Goal: Check status: Check status

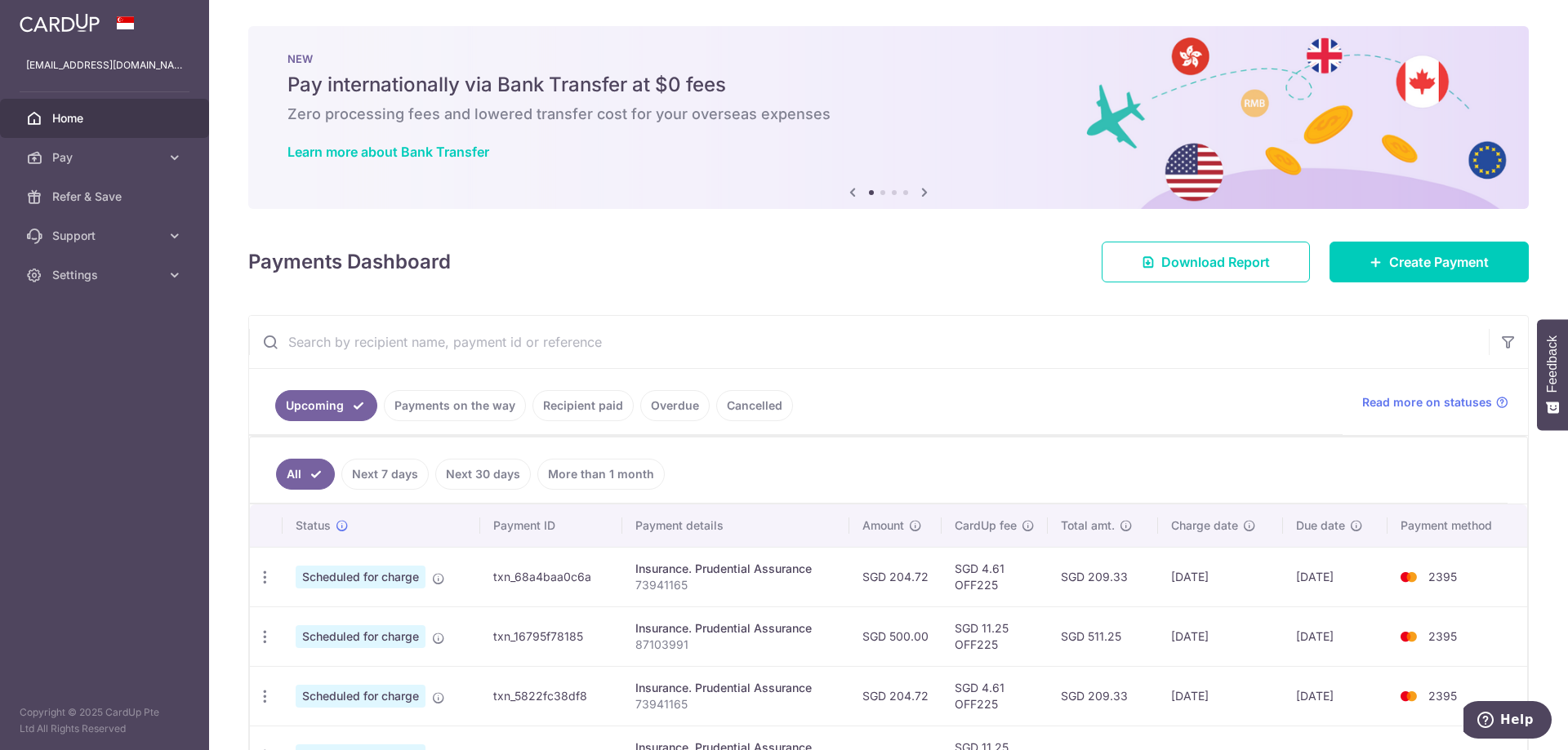
drag, startPoint x: 1094, startPoint y: 636, endPoint x: 1168, endPoint y: 637, distance: 74.0
click at [1168, 637] on tr "Update payment Cancel payment Scheduled for charge txn_16795f78185 Insurance. P…" at bounding box center [888, 636] width 1278 height 60
click at [1168, 640] on td "[DATE]" at bounding box center [1220, 636] width 125 height 60
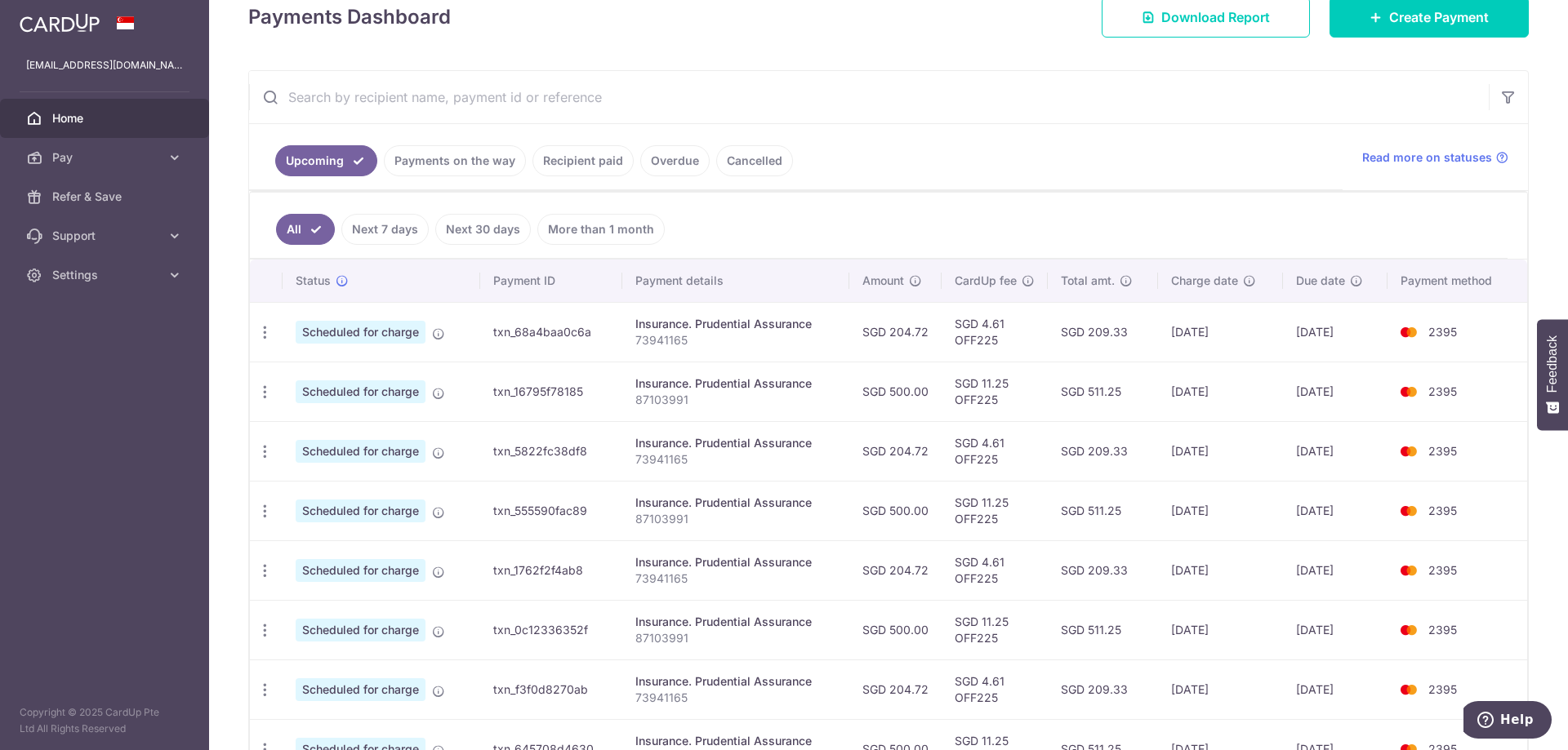
scroll to position [81, 0]
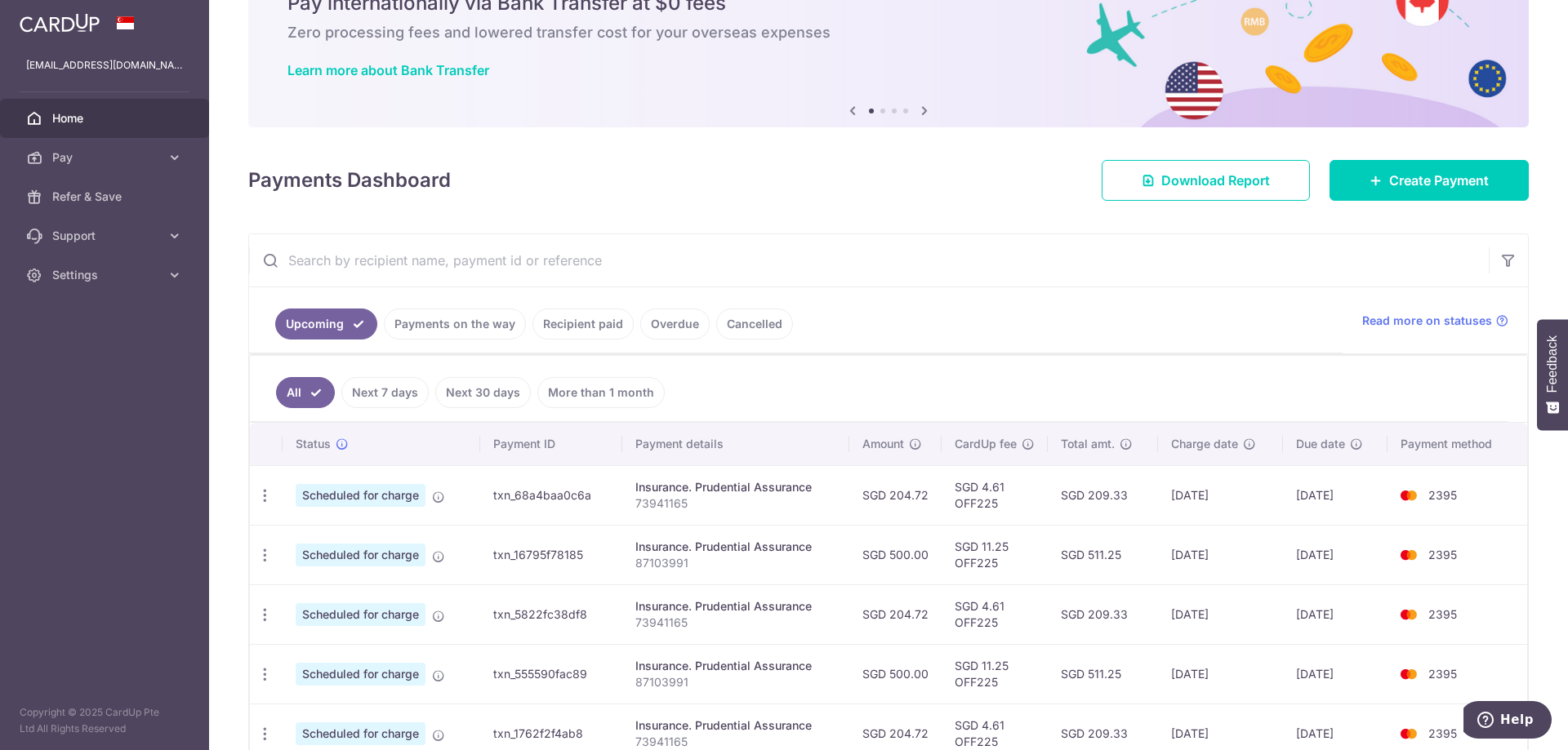
click at [567, 325] on link "Recipient paid" at bounding box center [582, 325] width 101 height 31
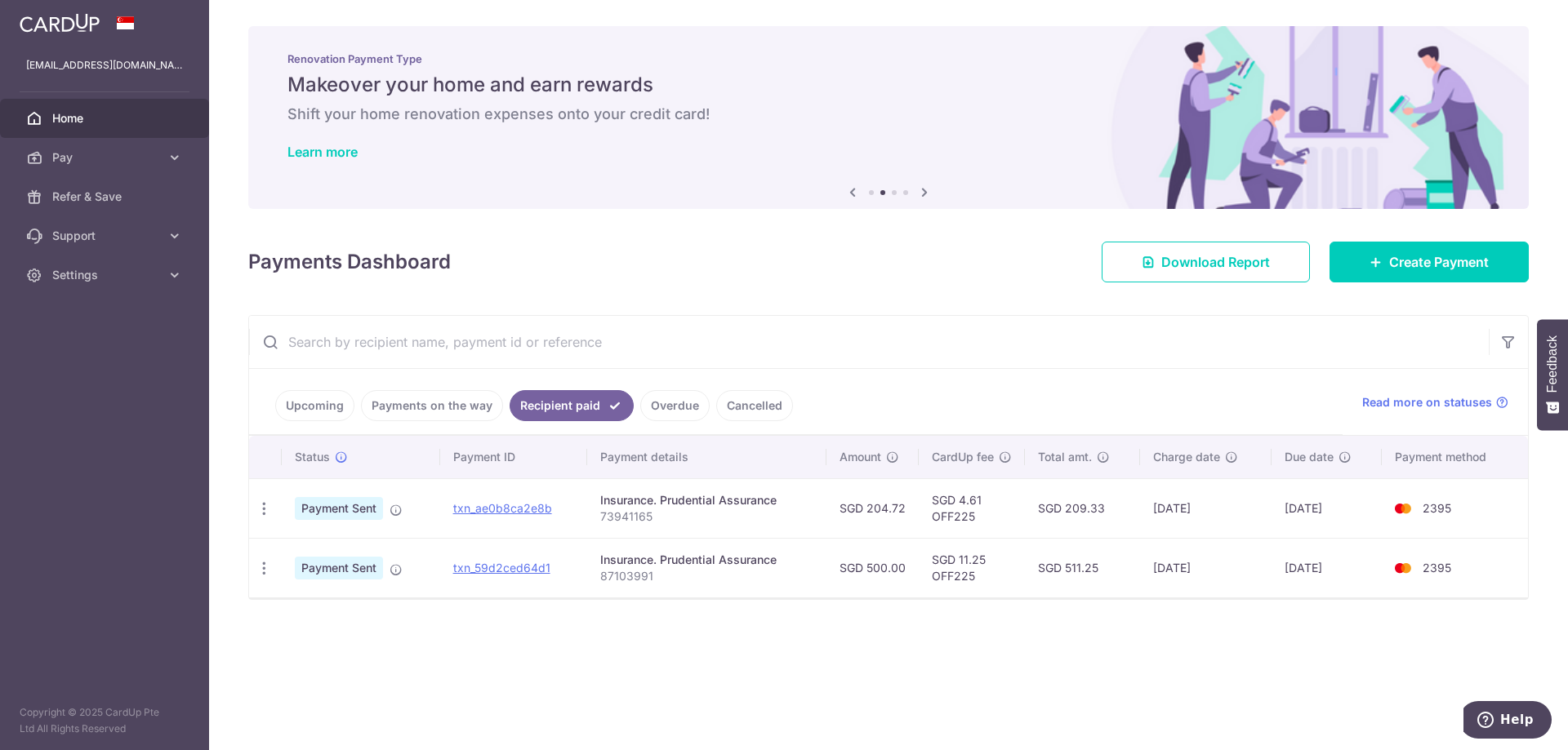
click at [307, 407] on link "Upcoming" at bounding box center [315, 406] width 79 height 31
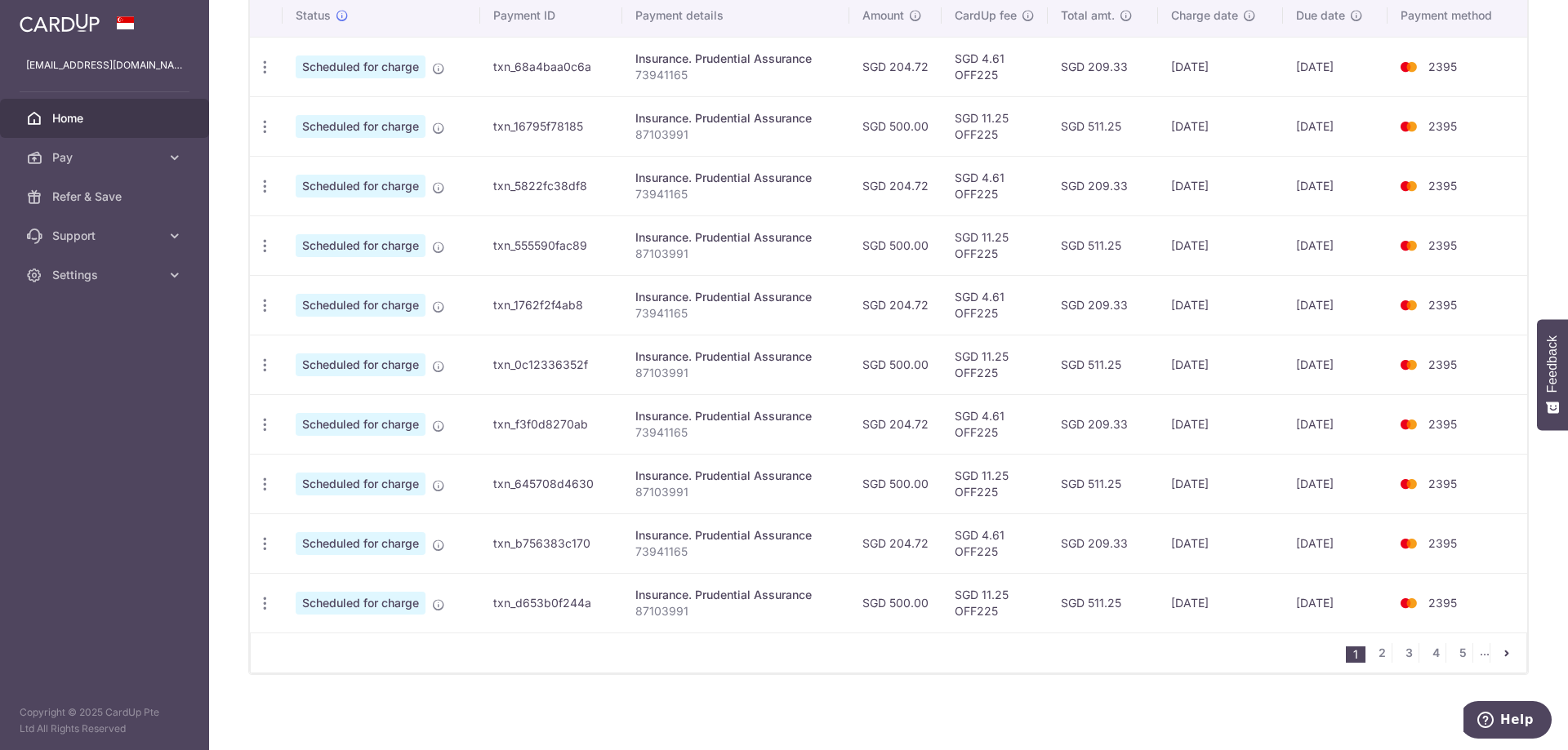
scroll to position [512, 0]
drag, startPoint x: 868, startPoint y: 604, endPoint x: 1031, endPoint y: 625, distance: 164.3
click at [1031, 625] on tr "Update payment Cancel payment Scheduled for charge txn_d653b0f244a Insurance. P…" at bounding box center [888, 601] width 1278 height 60
click at [1146, 645] on div "1 2 3 4 5 ..." at bounding box center [888, 652] width 1278 height 41
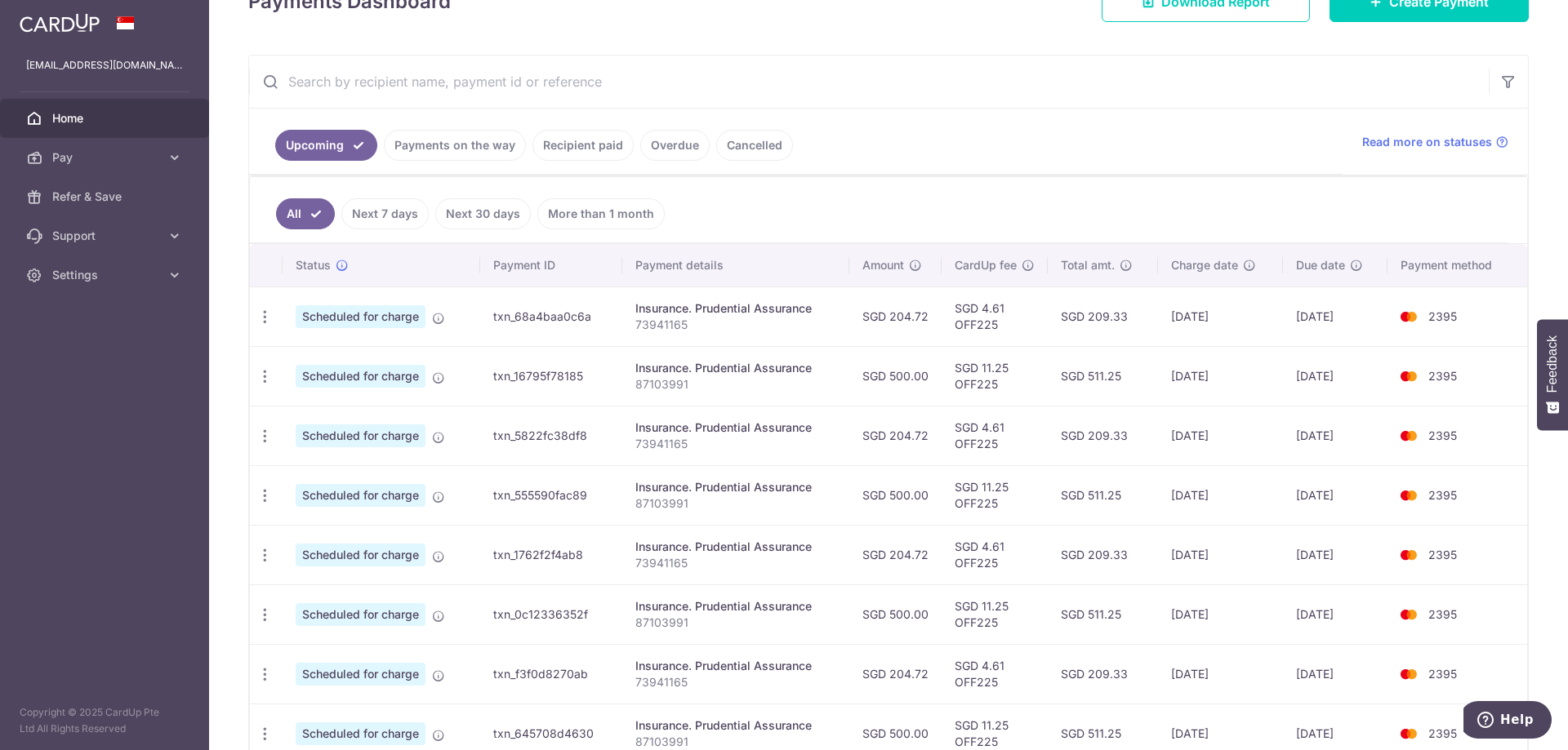
scroll to position [104, 0]
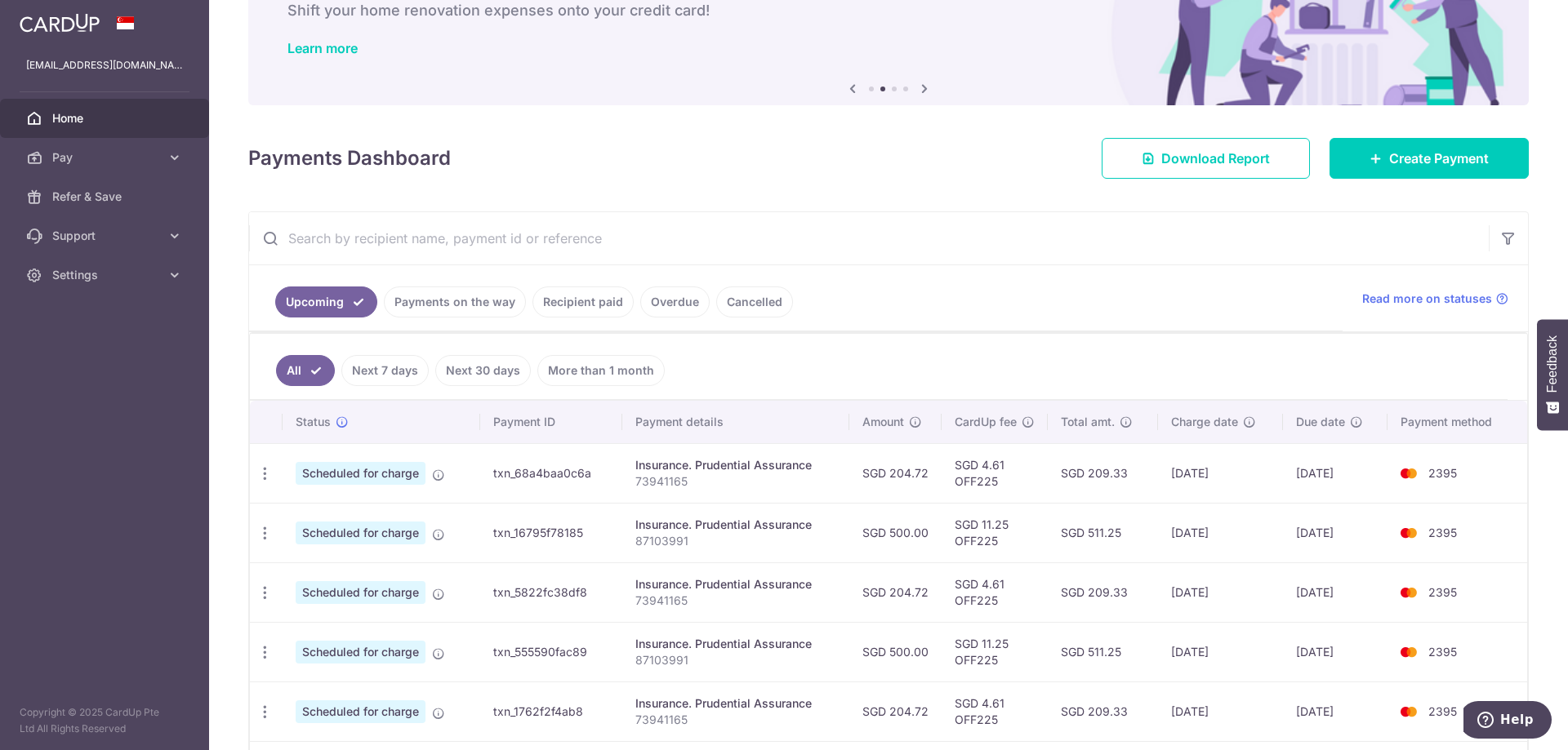
drag, startPoint x: 1053, startPoint y: 534, endPoint x: 1138, endPoint y: 545, distance: 85.7
click at [1138, 545] on td "SGD 511.25" at bounding box center [1103, 532] width 110 height 60
click at [1146, 558] on td "SGD 511.25" at bounding box center [1103, 532] width 110 height 60
click at [464, 316] on link "Payments on the way" at bounding box center [454, 302] width 142 height 31
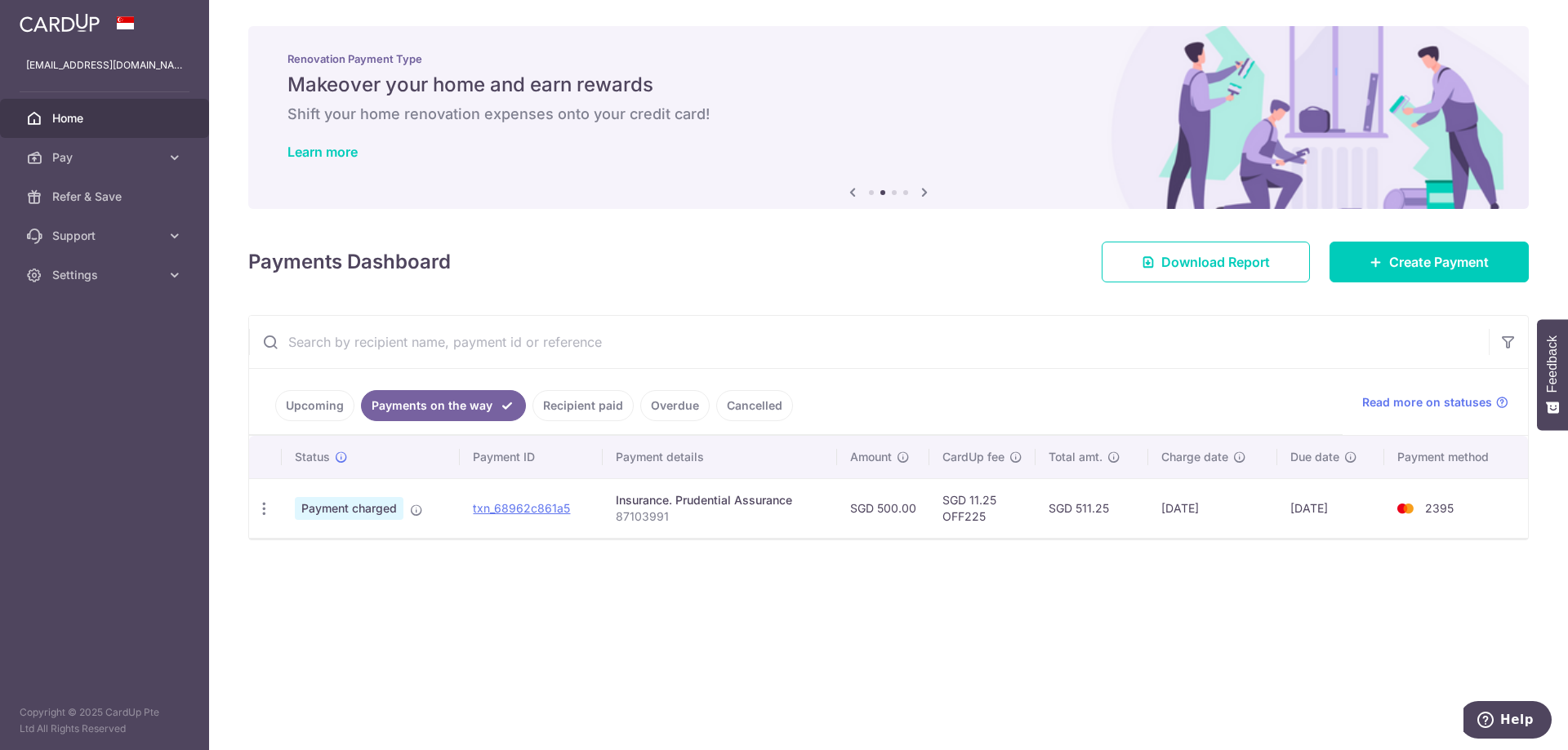
scroll to position [0, 0]
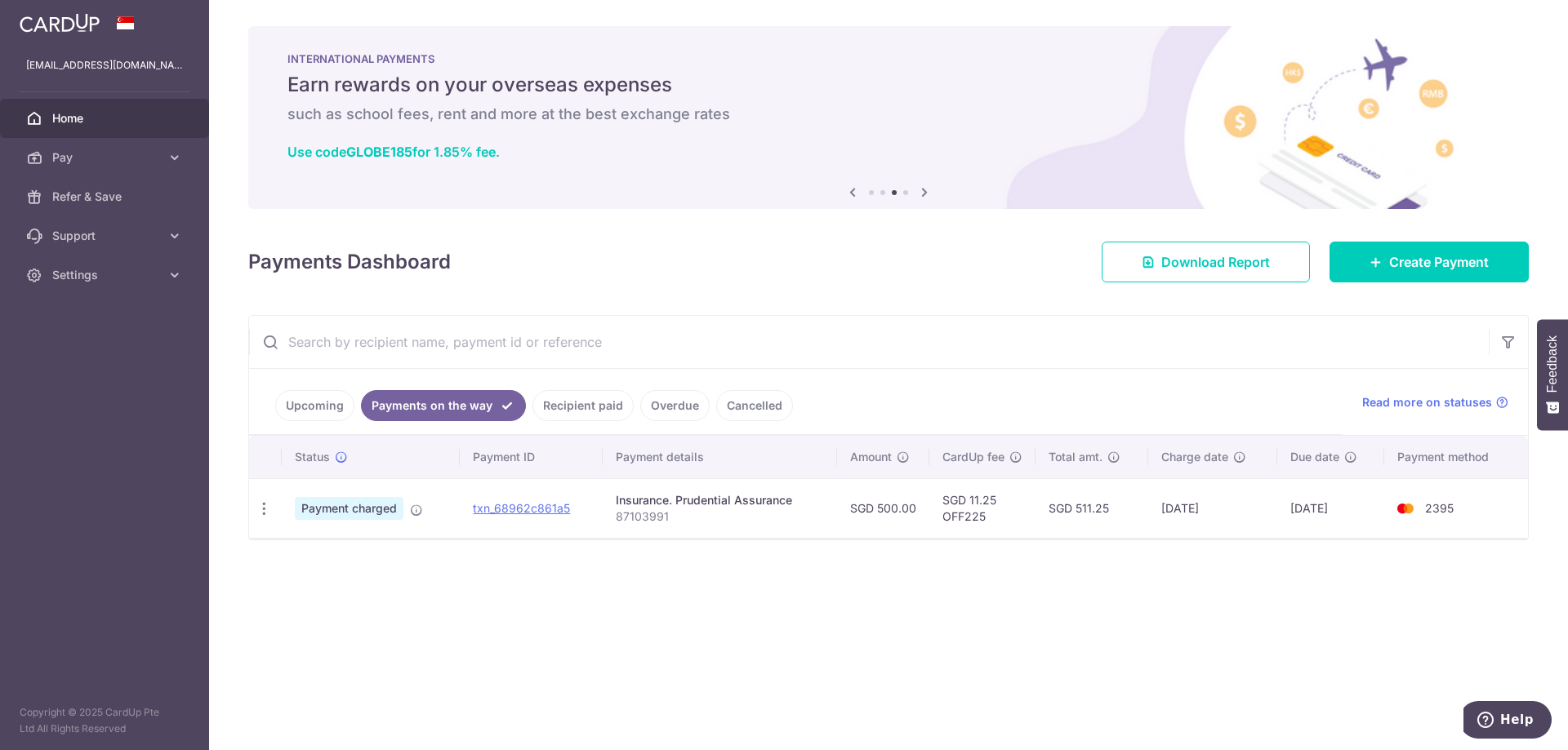
drag, startPoint x: 1293, startPoint y: 511, endPoint x: 1386, endPoint y: 512, distance: 93.0
click at [1386, 512] on td "[DATE]" at bounding box center [1332, 508] width 108 height 60
click at [1351, 575] on div "× Pause Schedule Pause all future payments in this series Pause just this one p…" at bounding box center [888, 375] width 1359 height 750
click at [316, 414] on link "Upcoming" at bounding box center [315, 406] width 79 height 31
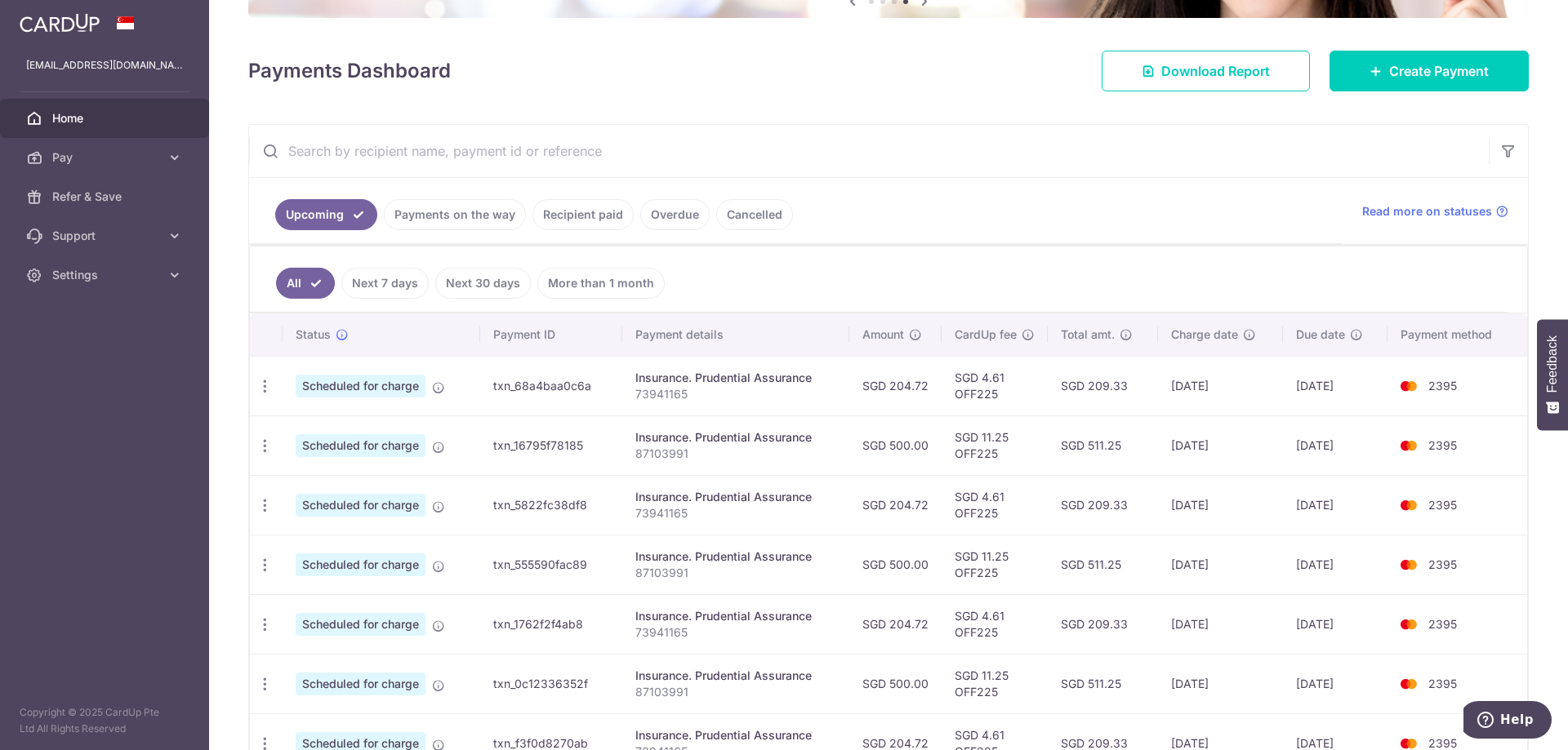
scroll to position [185, 0]
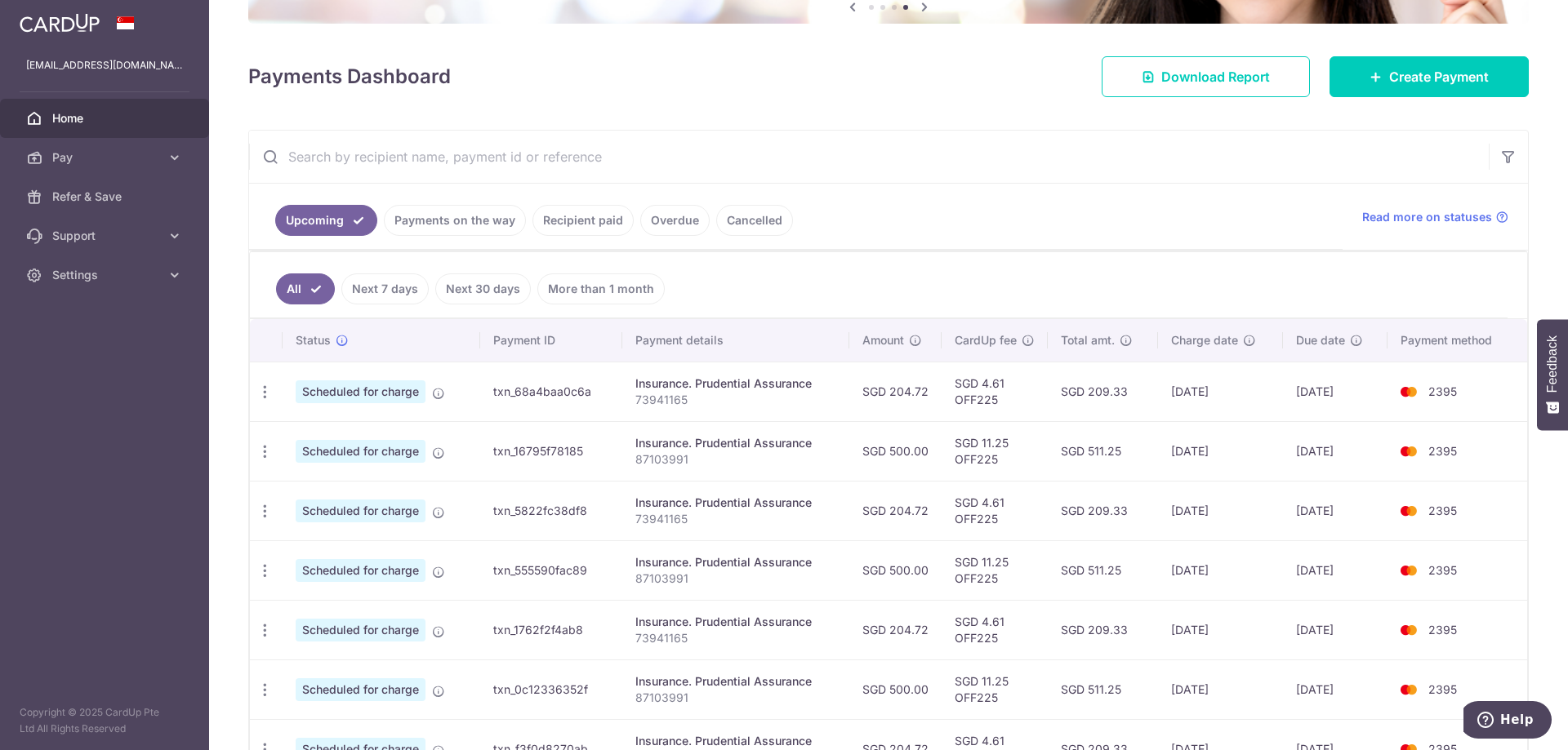
click at [383, 288] on link "Next 7 days" at bounding box center [384, 289] width 87 height 31
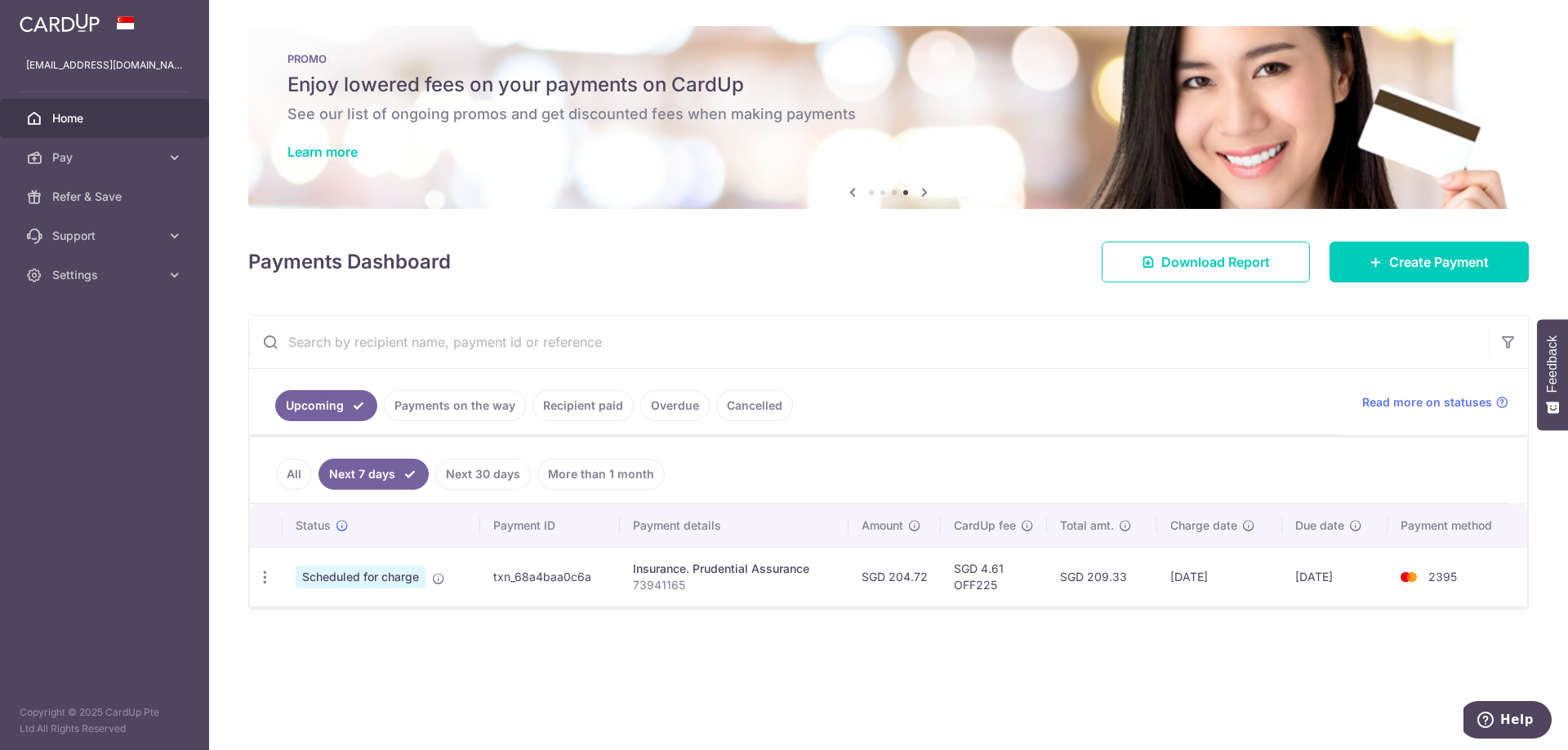
click at [472, 462] on link "Next 30 days" at bounding box center [482, 475] width 95 height 31
click at [477, 415] on link "Payments on the way" at bounding box center [454, 406] width 142 height 31
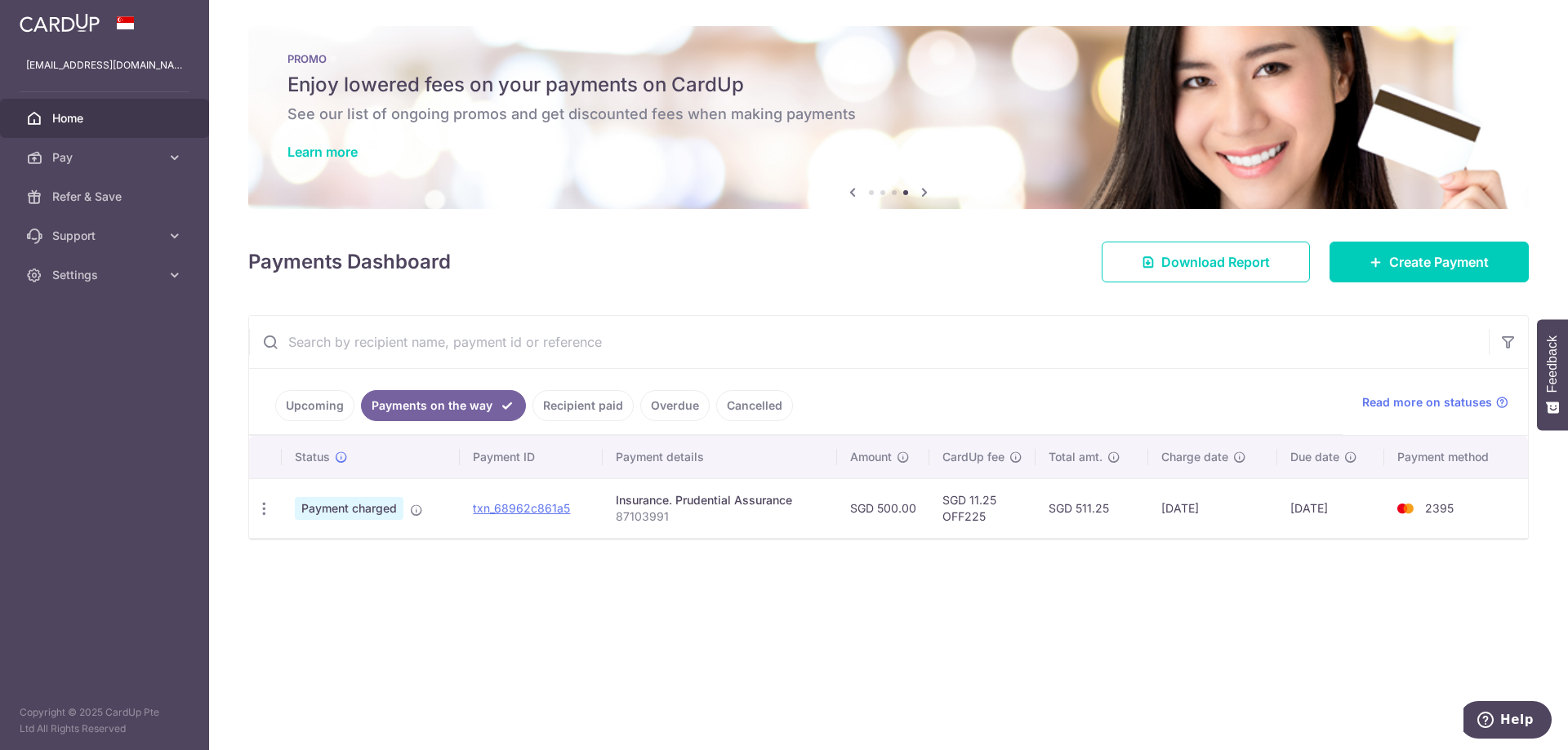
click at [579, 416] on link "Recipient paid" at bounding box center [582, 406] width 101 height 31
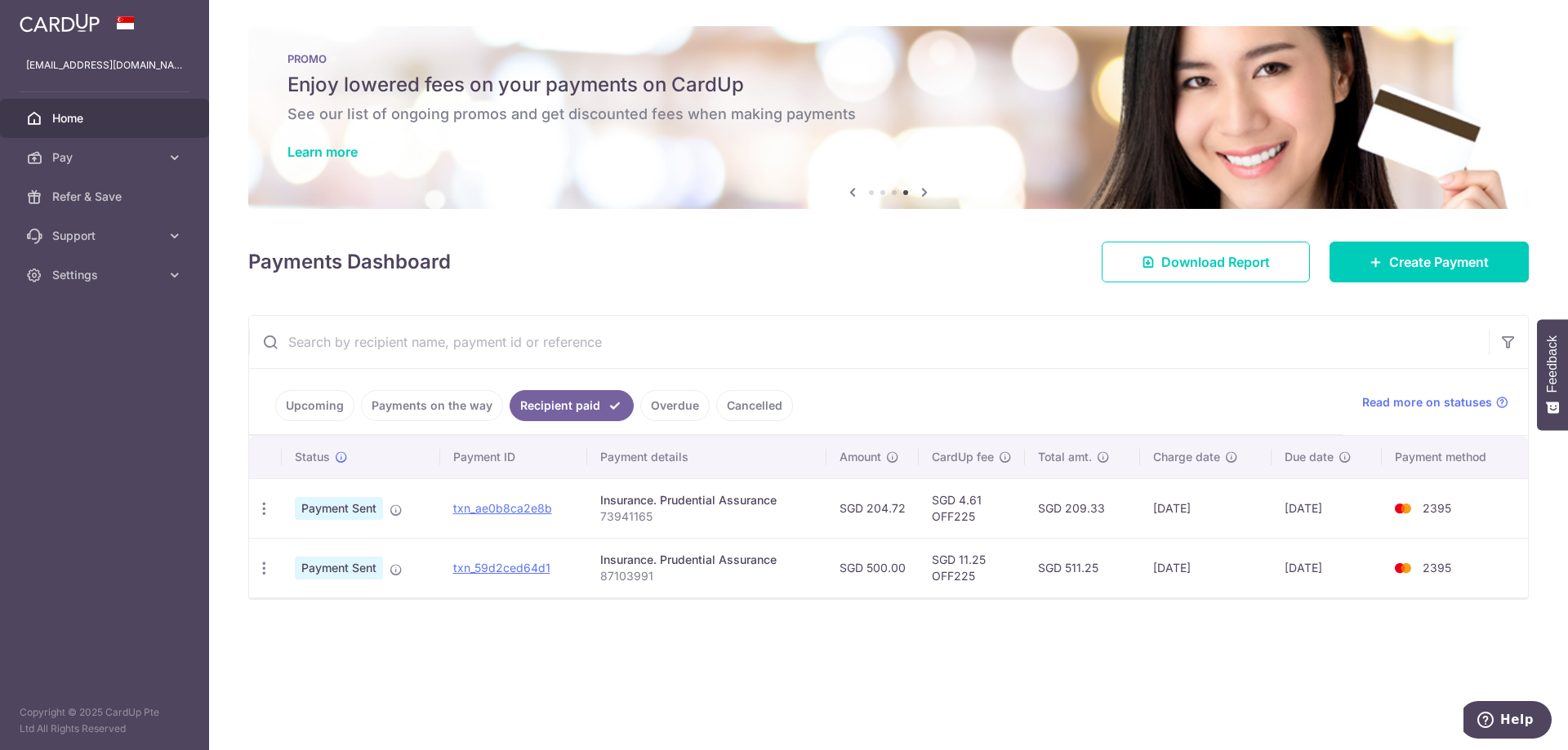
click at [662, 406] on link "Overdue" at bounding box center [675, 406] width 70 height 31
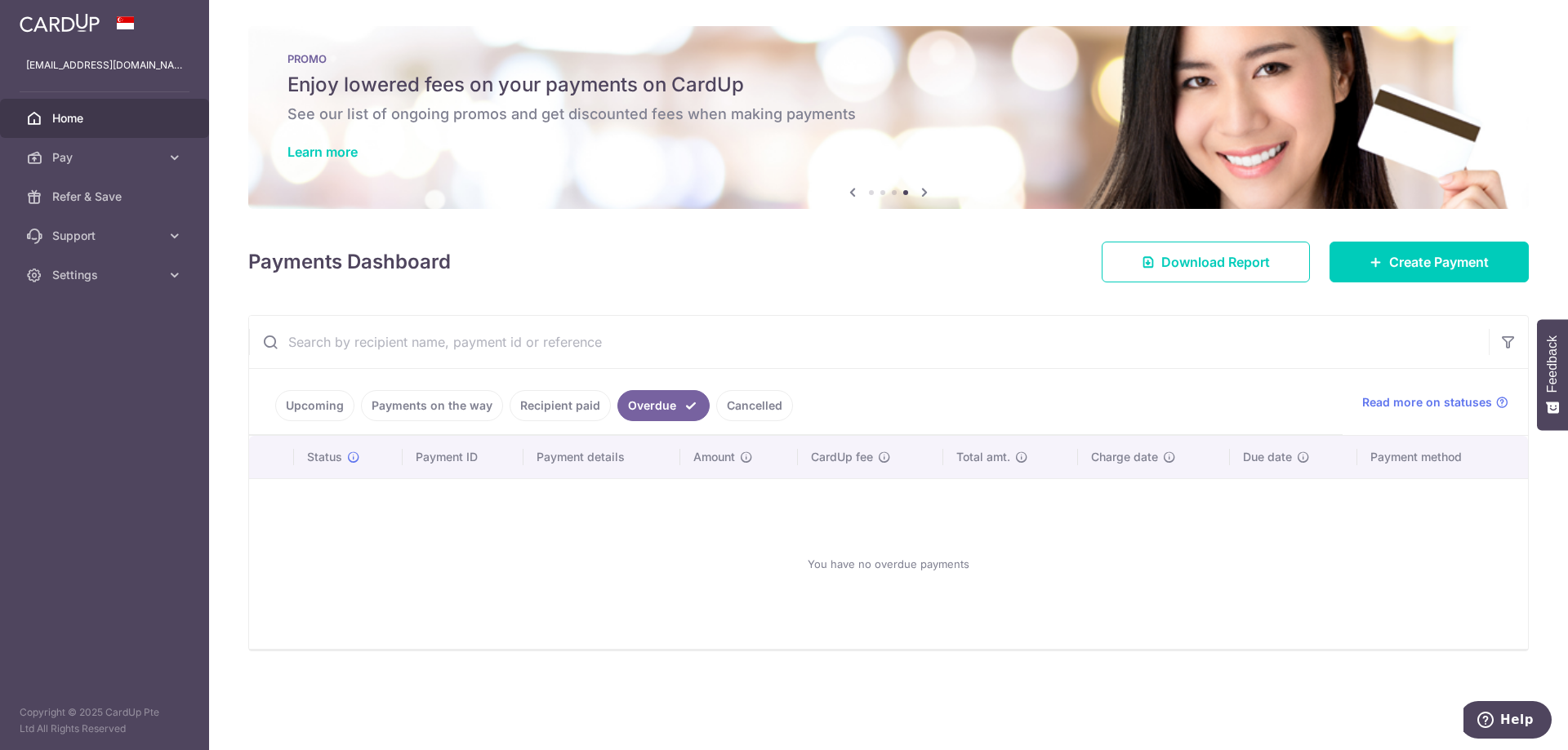
click at [753, 410] on link "Cancelled" at bounding box center [754, 406] width 76 height 31
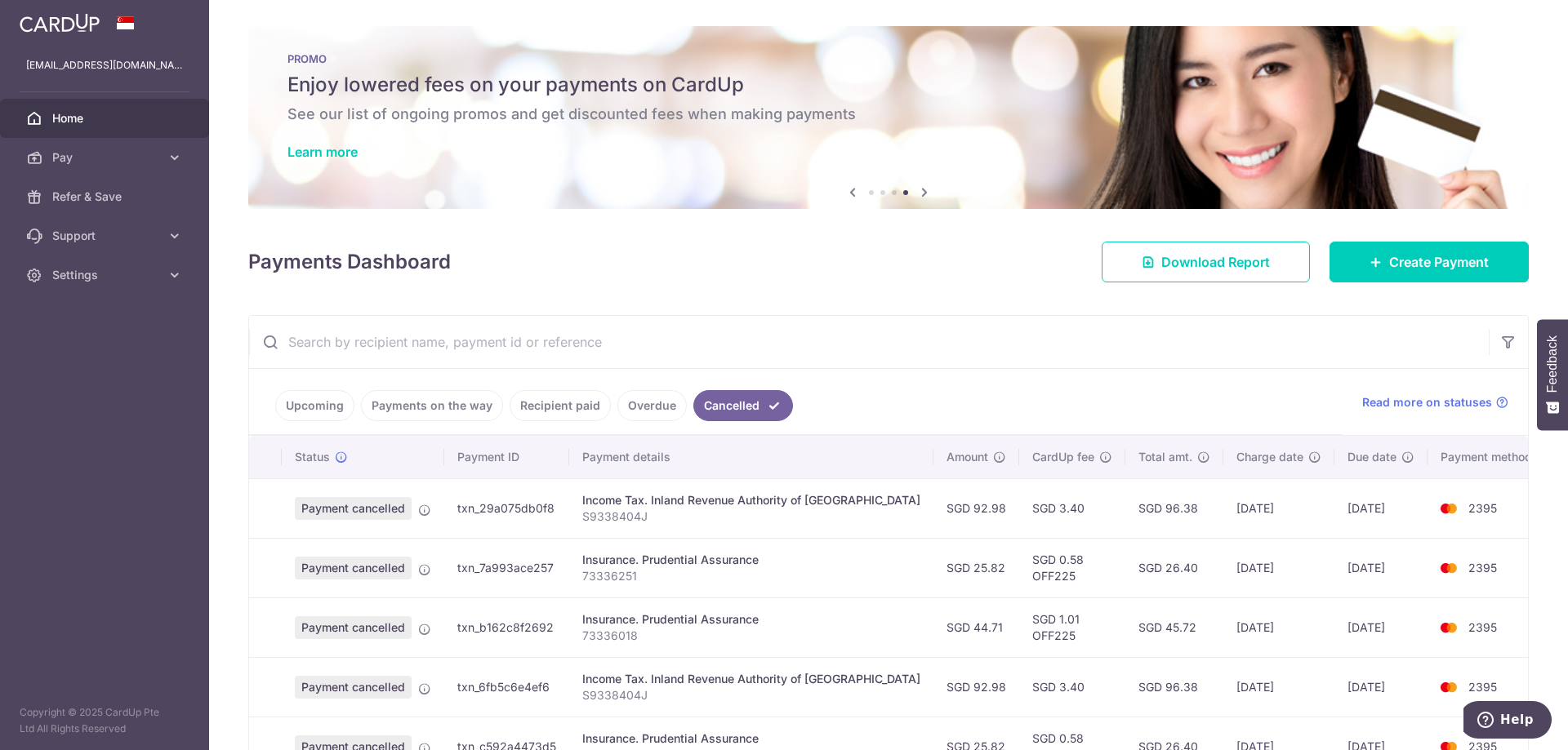
click at [545, 409] on link "Recipient paid" at bounding box center [560, 406] width 101 height 31
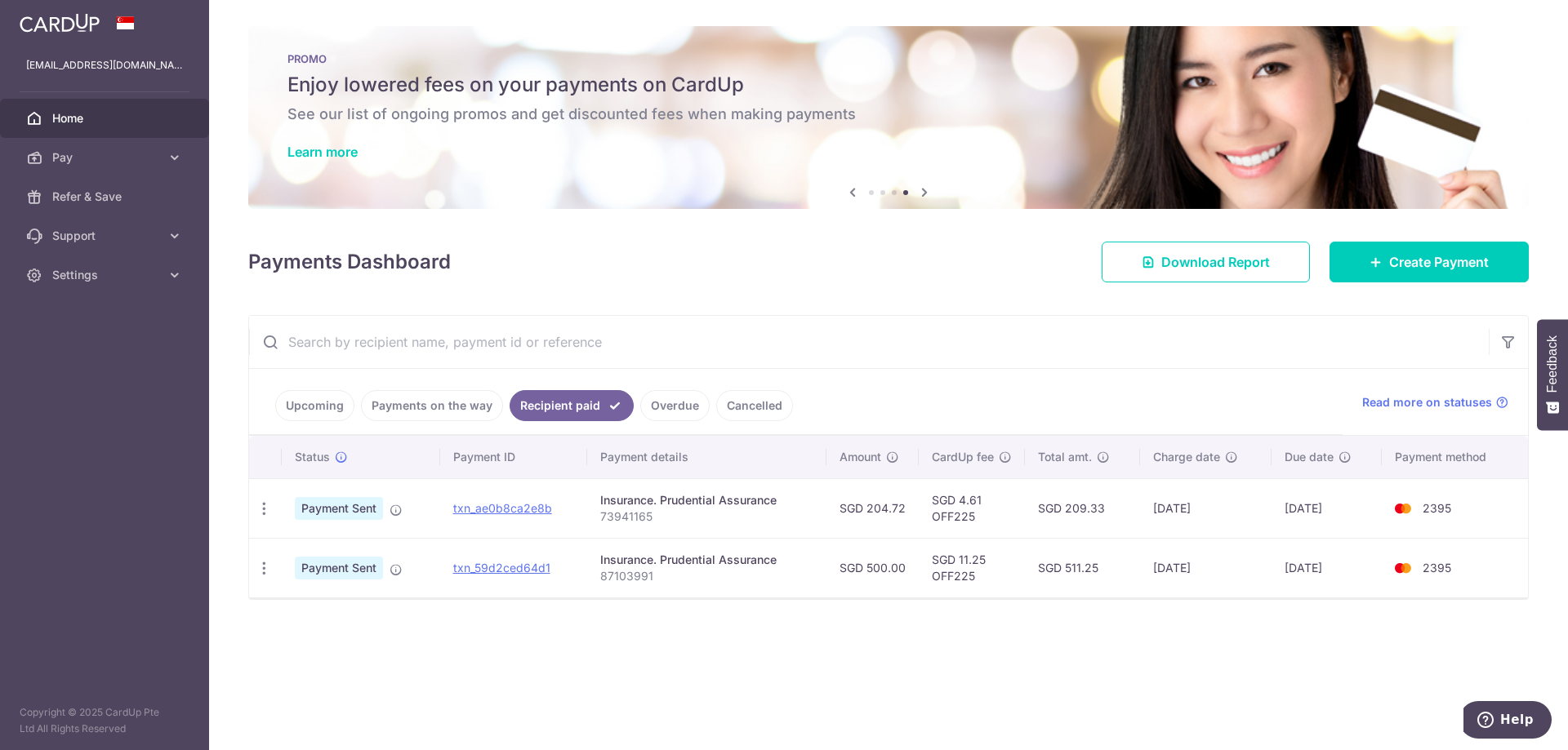
click at [726, 410] on link "Cancelled" at bounding box center [754, 406] width 76 height 31
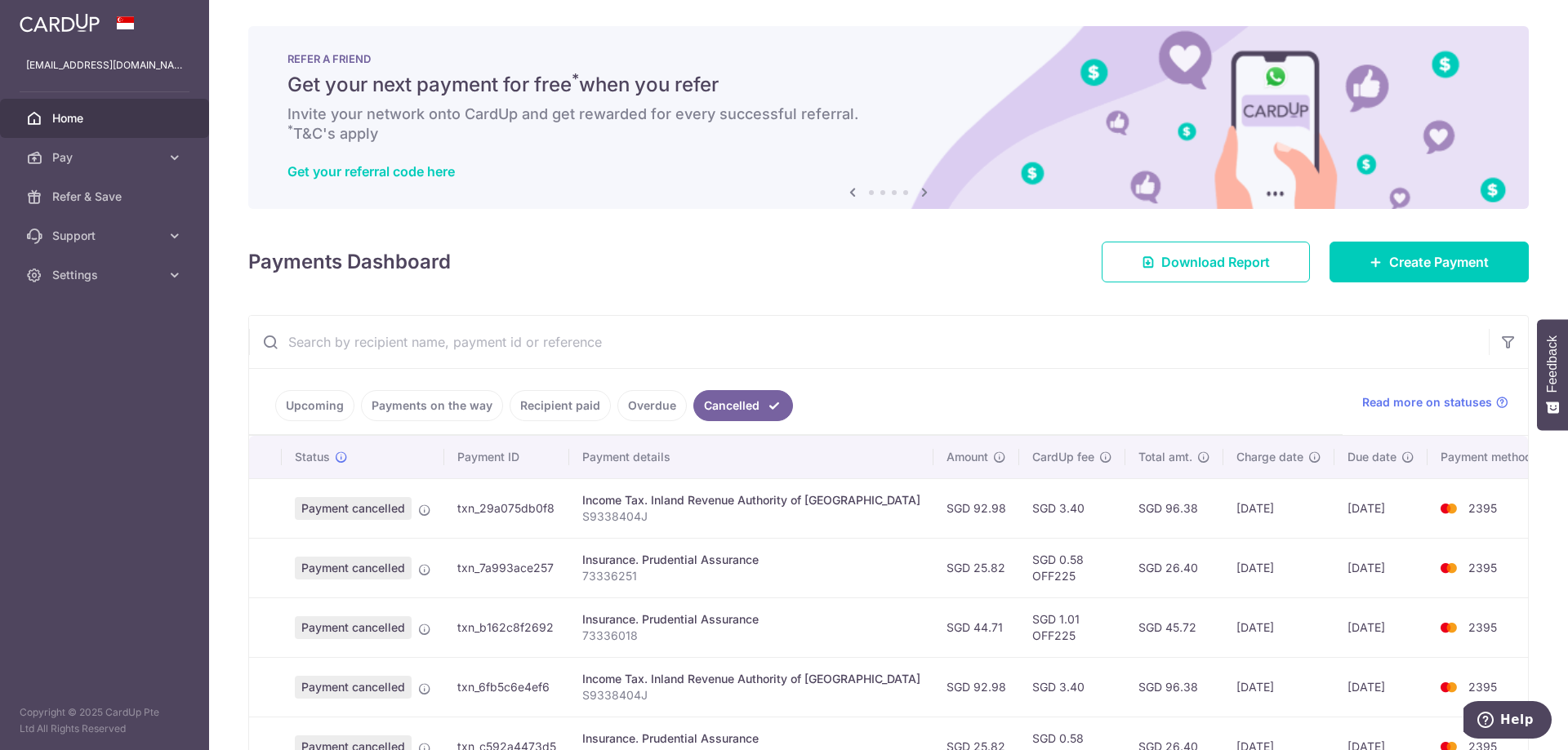
click at [538, 420] on link "Recipient paid" at bounding box center [560, 406] width 101 height 31
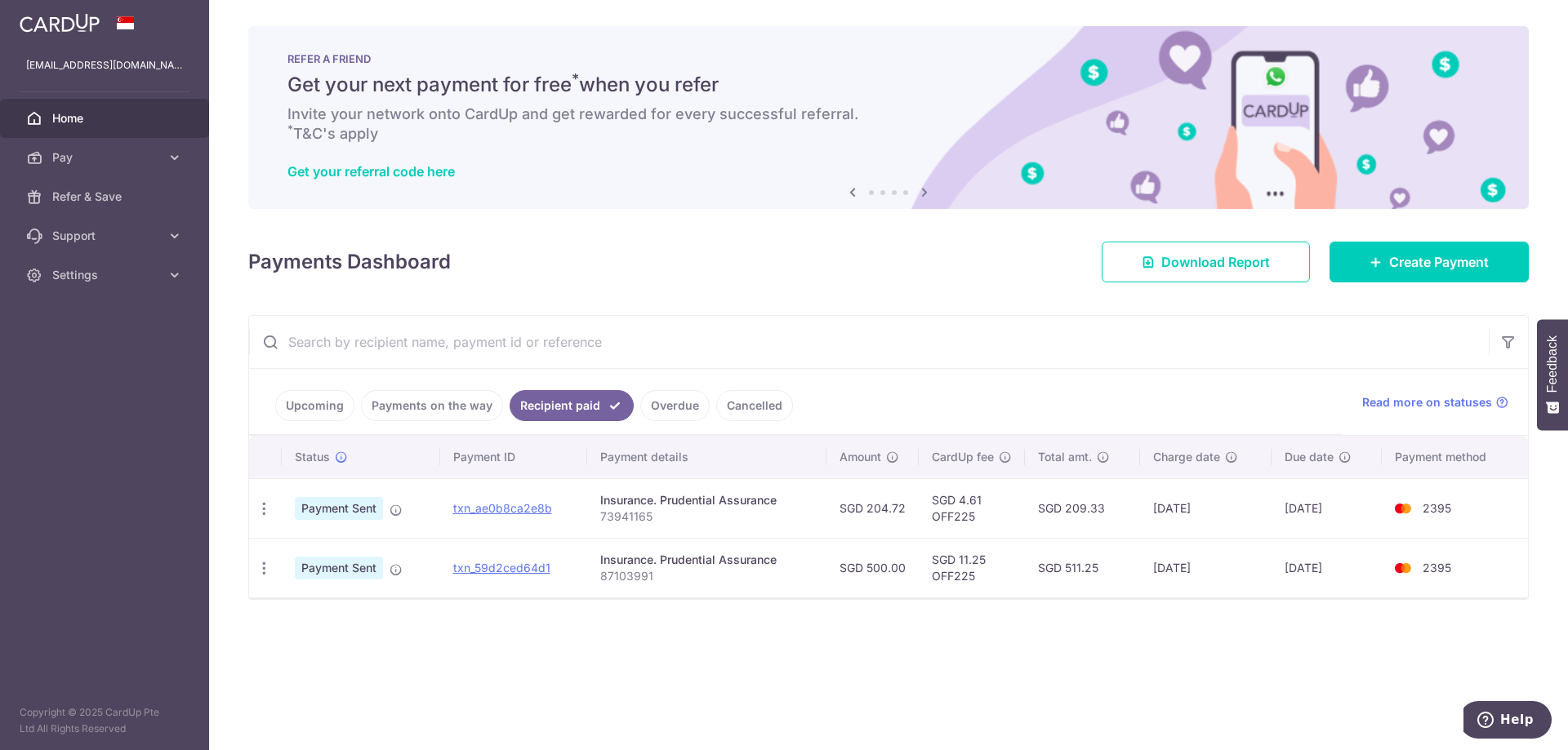
click at [453, 407] on link "Payments on the way" at bounding box center [431, 406] width 142 height 31
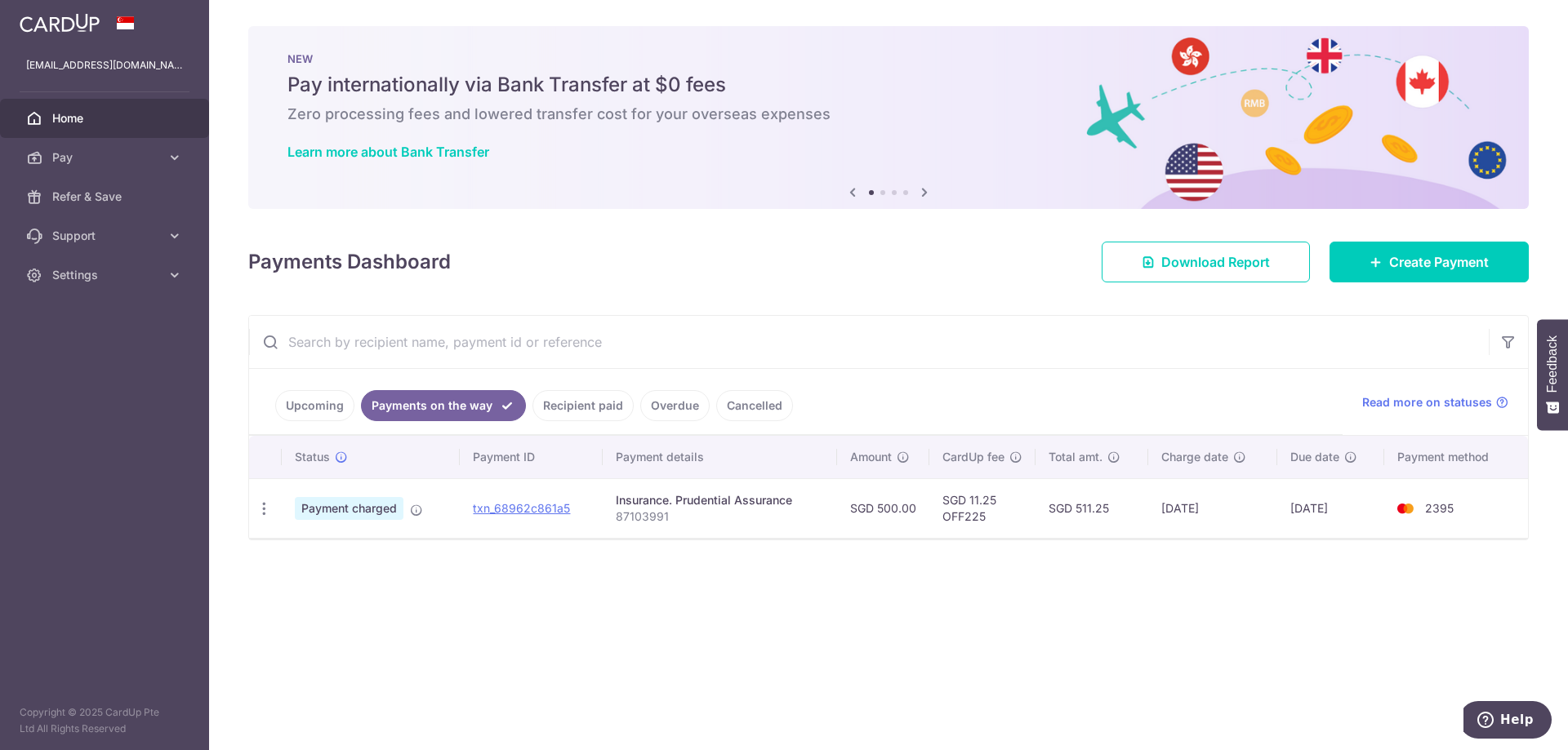
click at [339, 408] on link "Upcoming" at bounding box center [315, 406] width 79 height 31
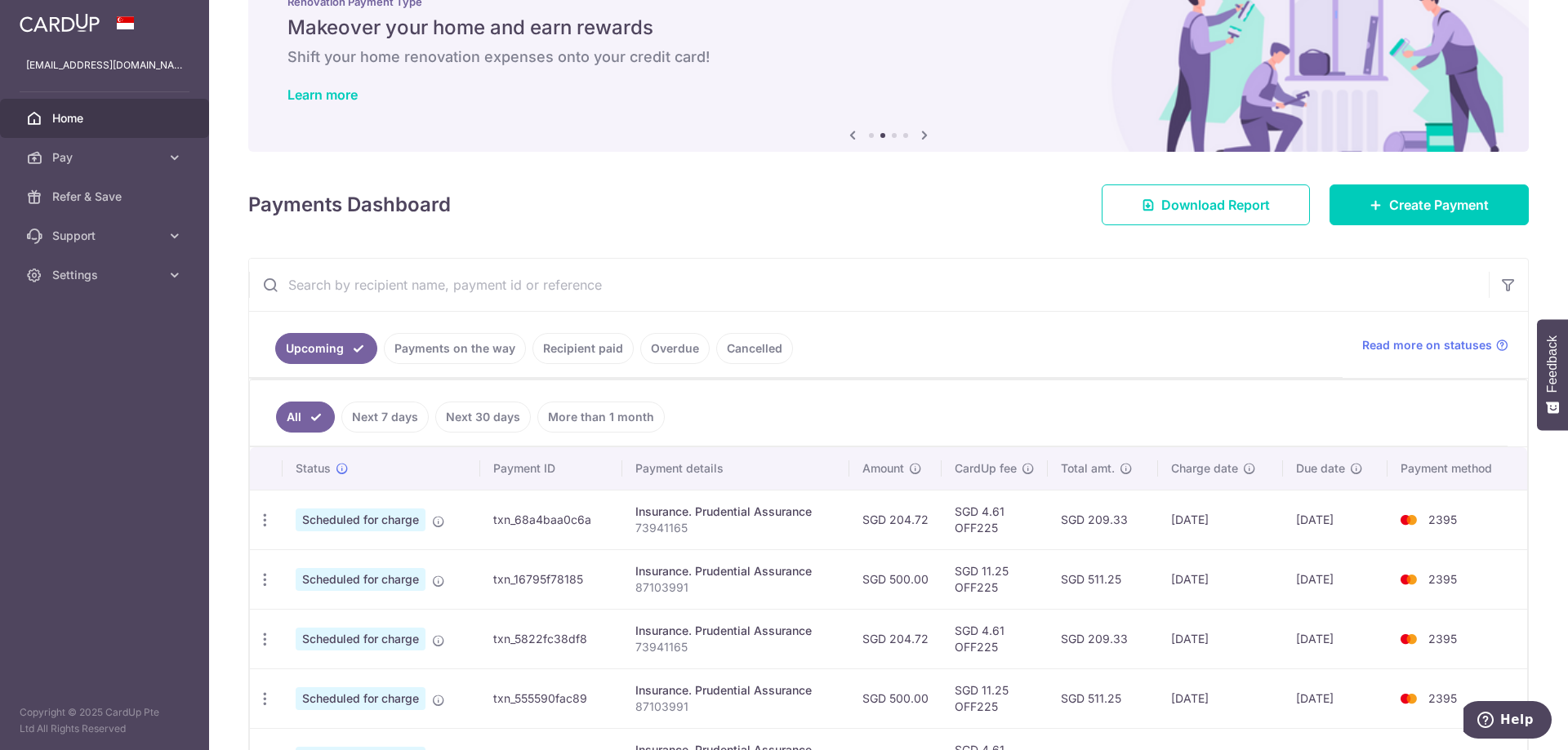
scroll to position [81, 0]
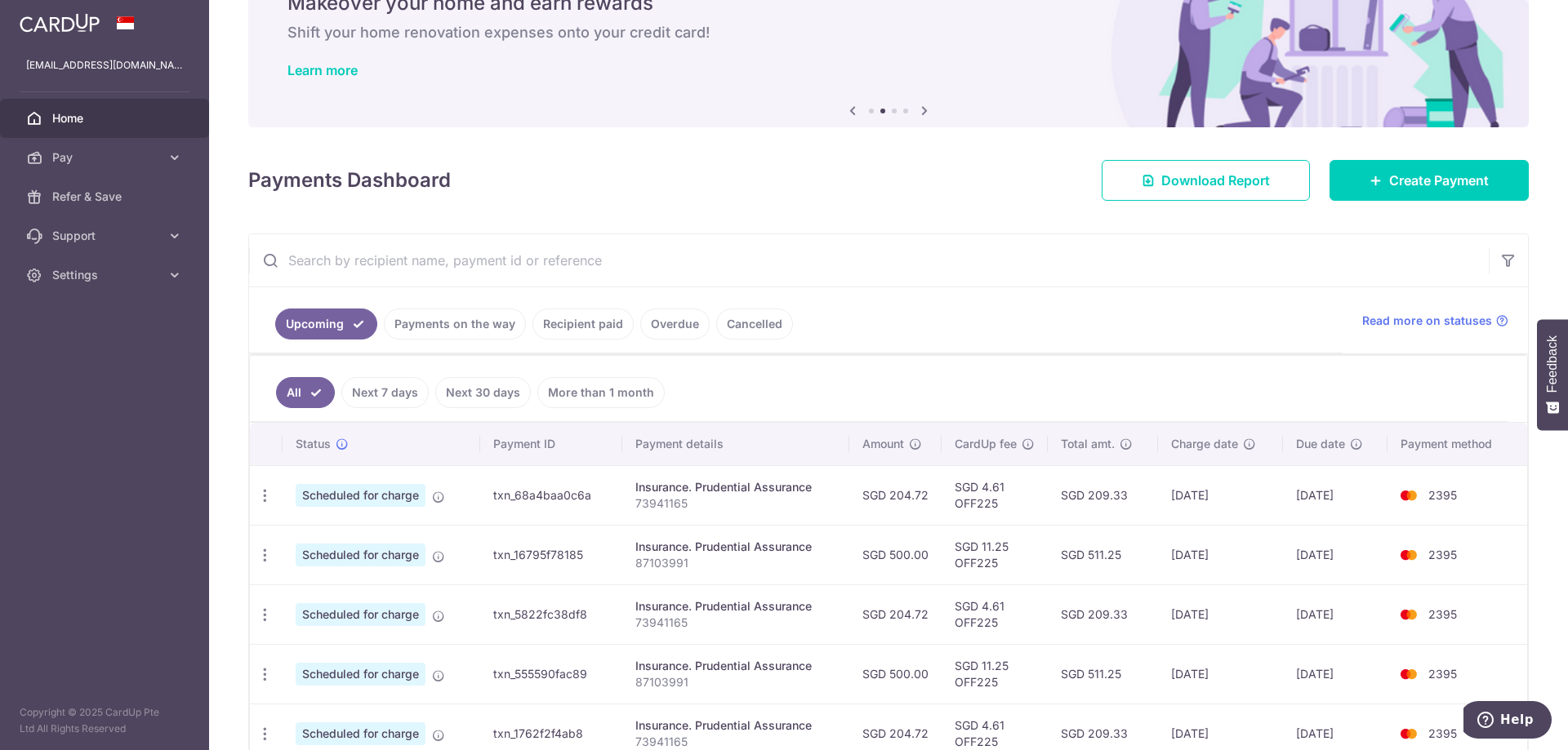
click at [418, 319] on link "Payments on the way" at bounding box center [454, 325] width 142 height 31
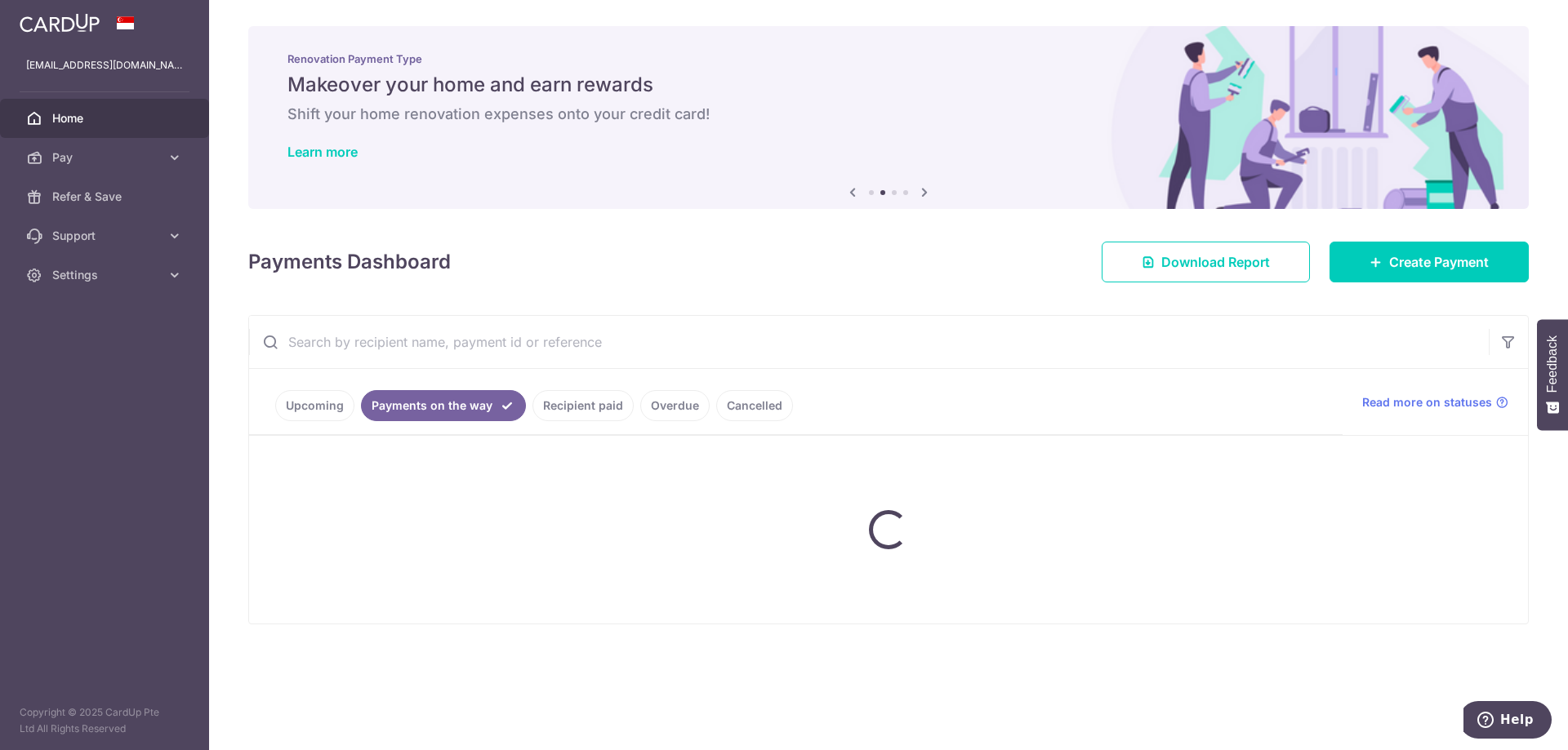
scroll to position [0, 0]
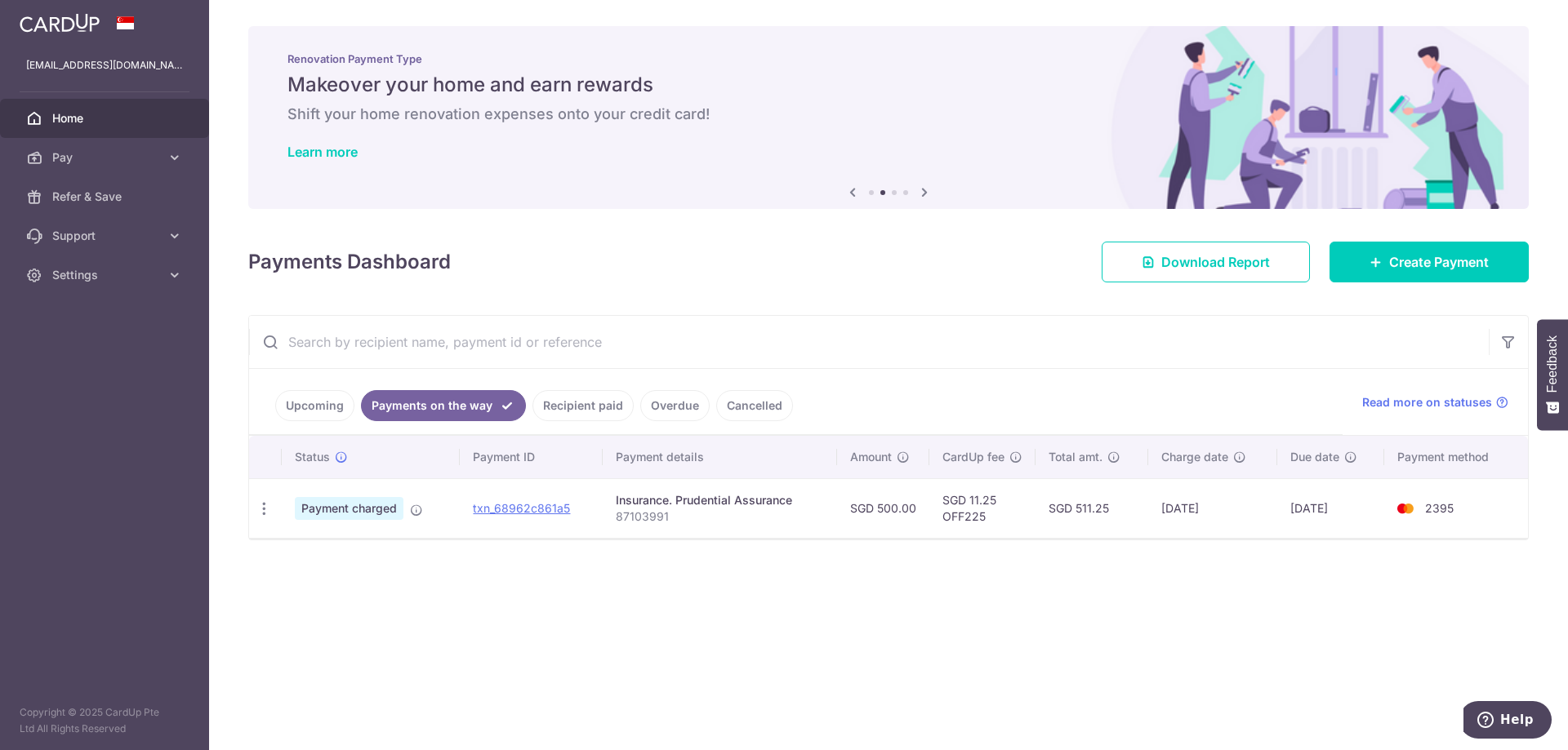
click at [538, 404] on link "Recipient paid" at bounding box center [582, 406] width 101 height 31
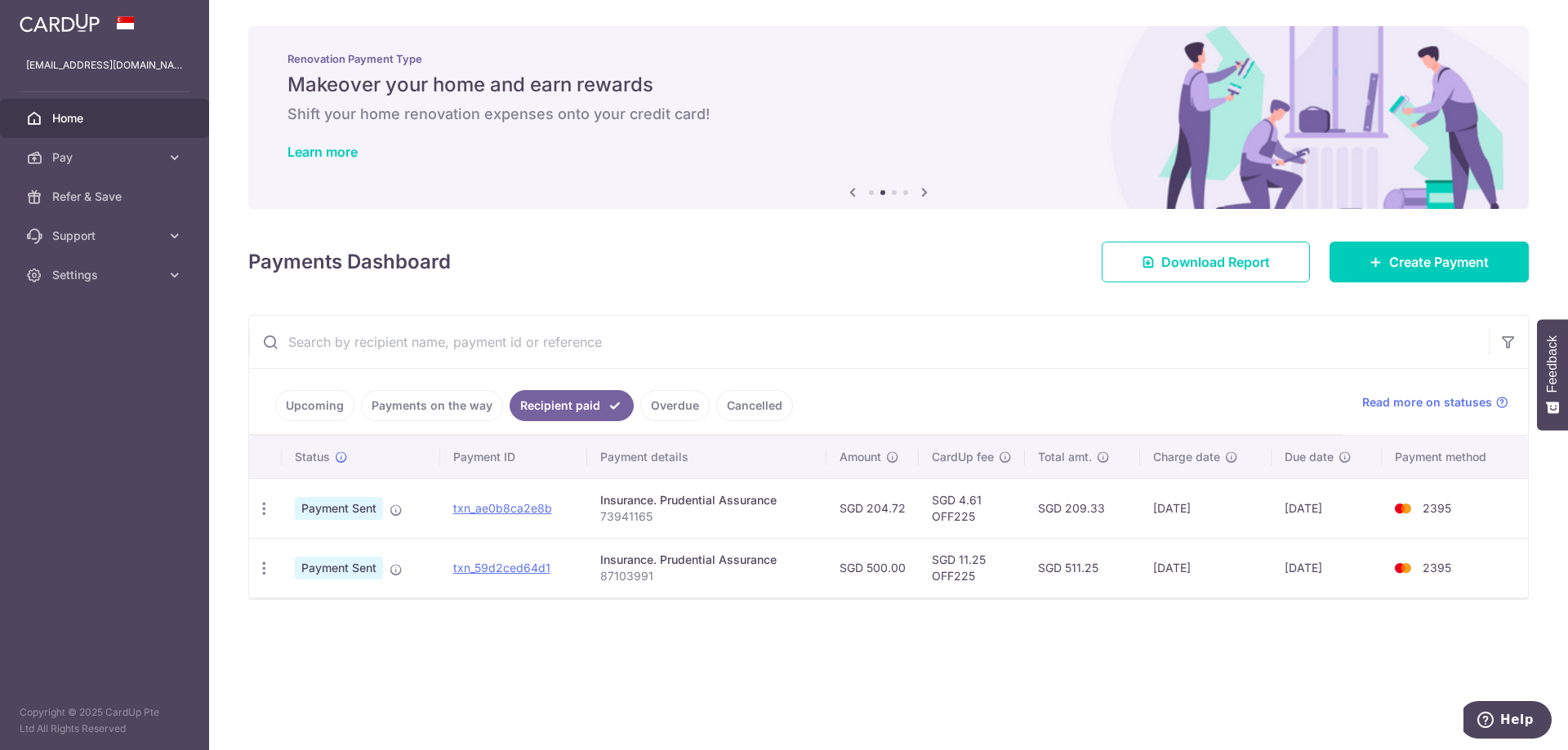
click at [310, 422] on ul "Upcoming Payments on the way Recipient paid Overdue Cancelled" at bounding box center [795, 401] width 1093 height 66
click at [309, 403] on link "Upcoming" at bounding box center [315, 406] width 79 height 31
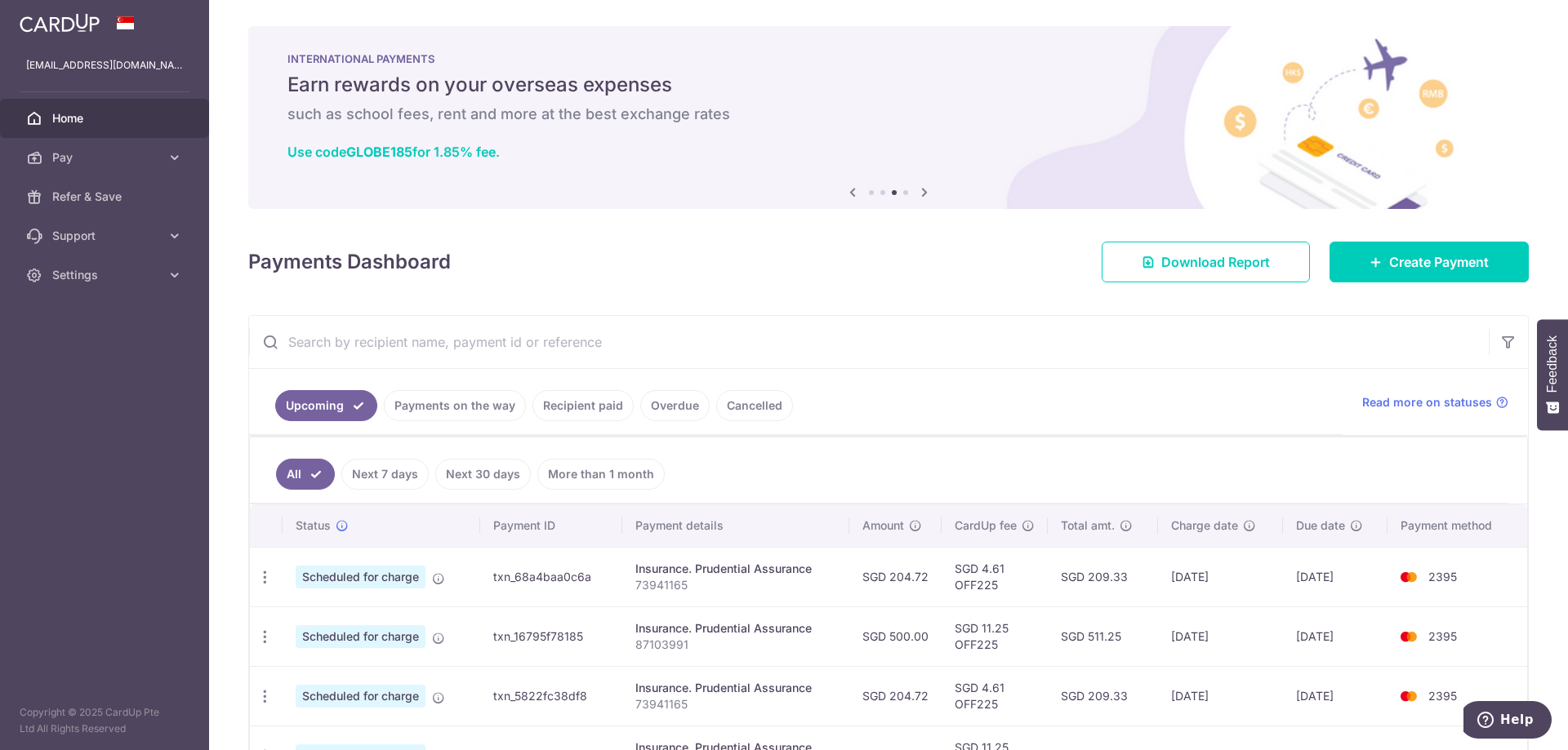
scroll to position [81, 0]
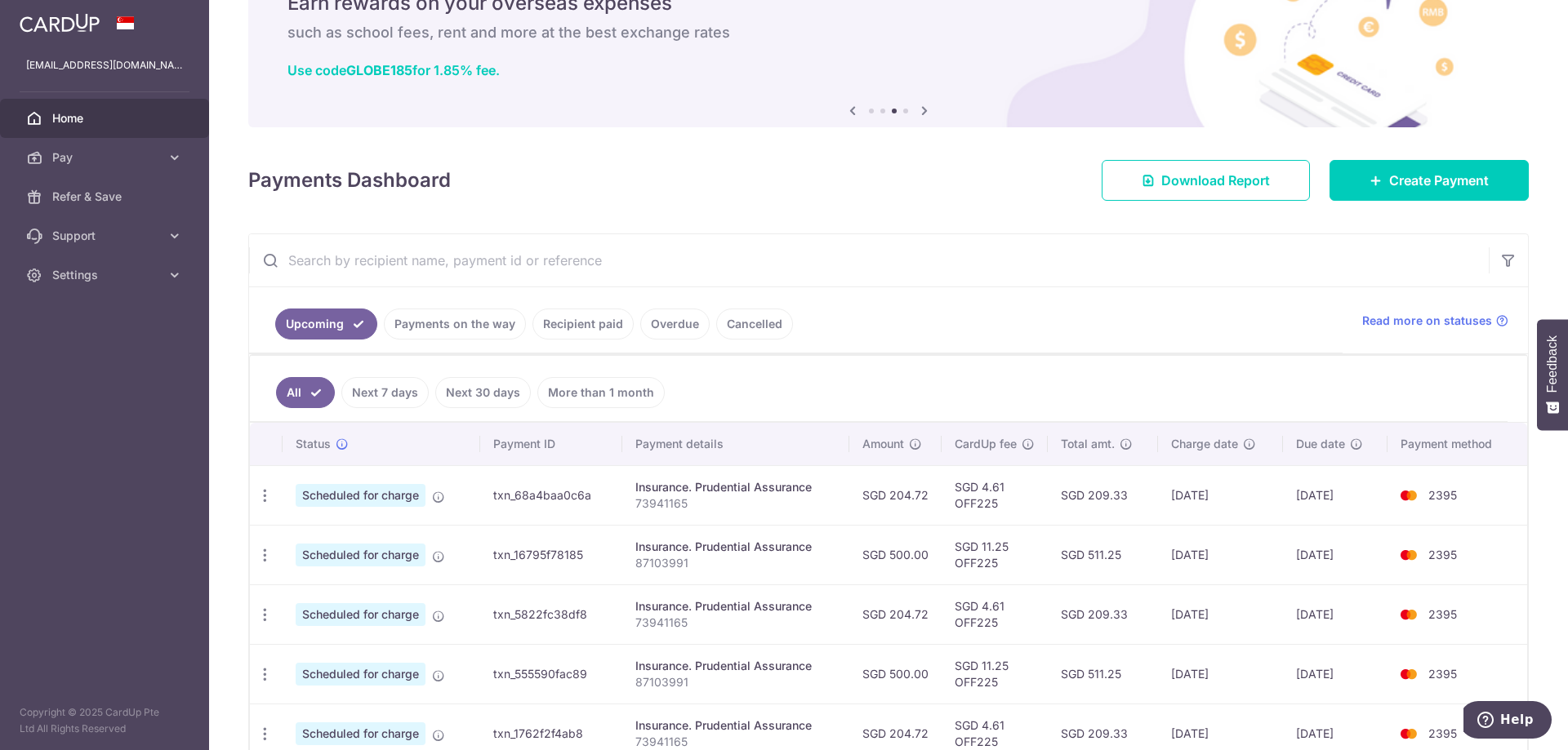
click at [394, 389] on link "Next 7 days" at bounding box center [384, 393] width 87 height 31
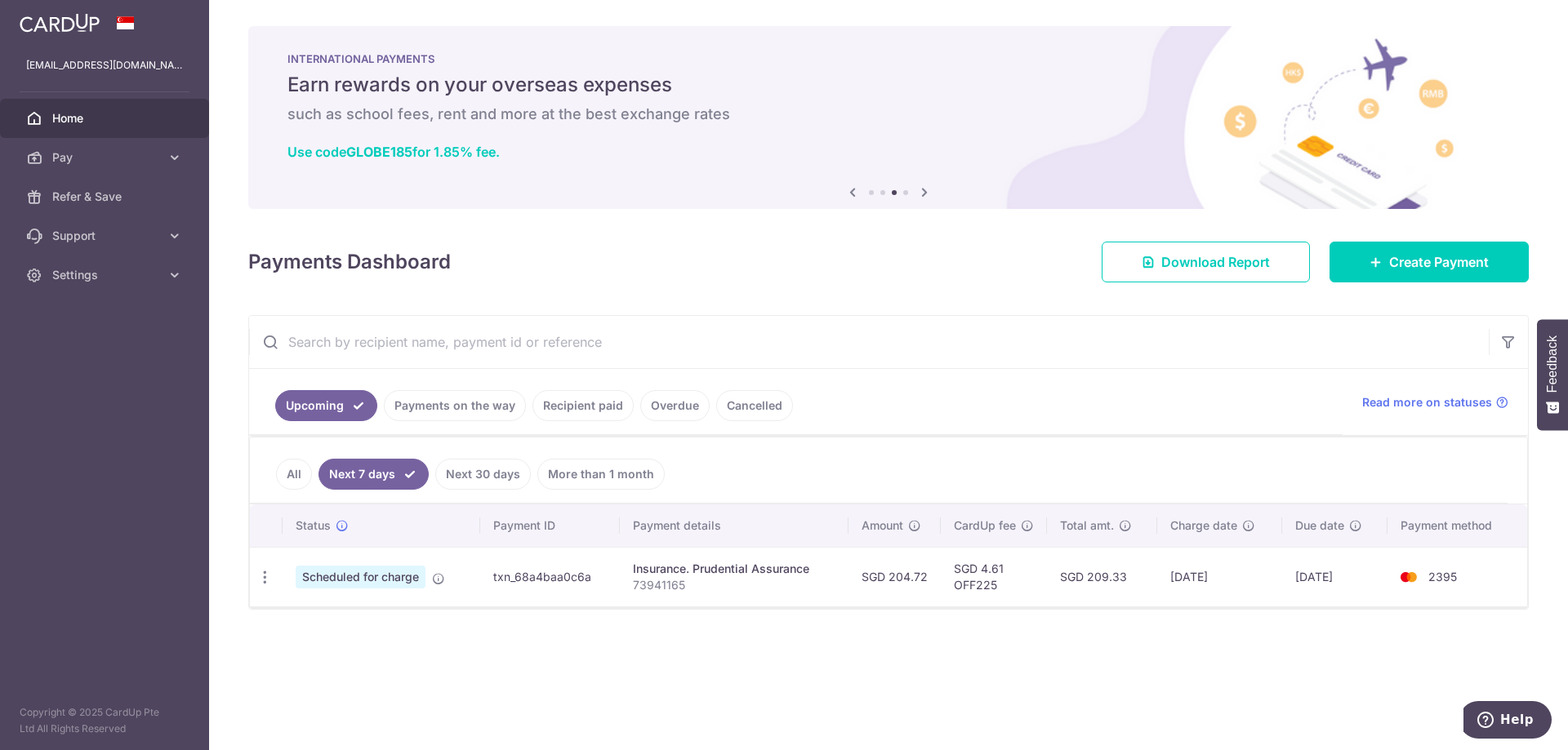
click at [460, 476] on link "Next 30 days" at bounding box center [482, 475] width 95 height 31
click at [593, 415] on link "Recipient paid" at bounding box center [582, 406] width 101 height 31
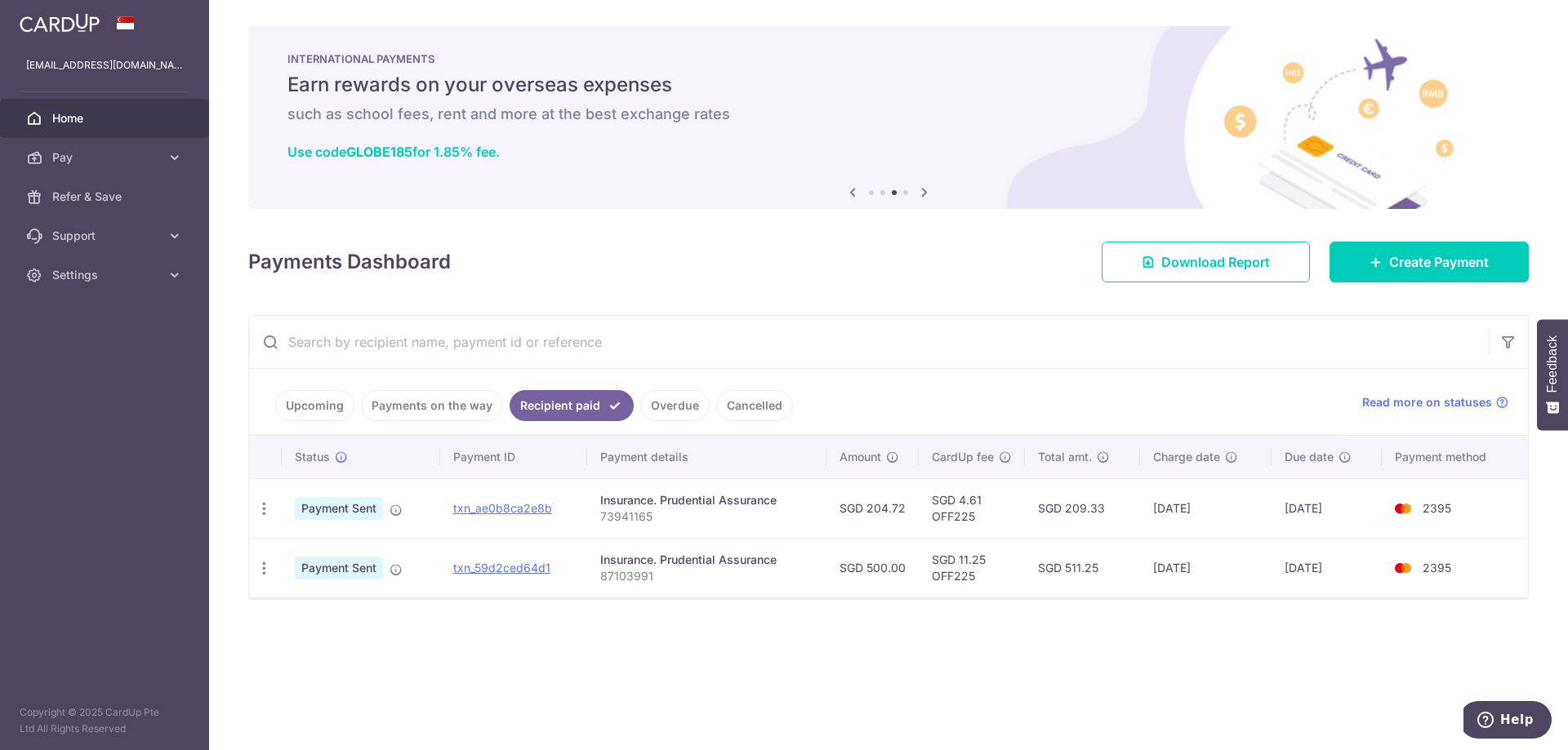
click at [702, 404] on ul "Upcoming Payments on the way Recipient paid Overdue Cancelled" at bounding box center [795, 401] width 1093 height 66
click at [689, 402] on link "Overdue" at bounding box center [675, 406] width 70 height 31
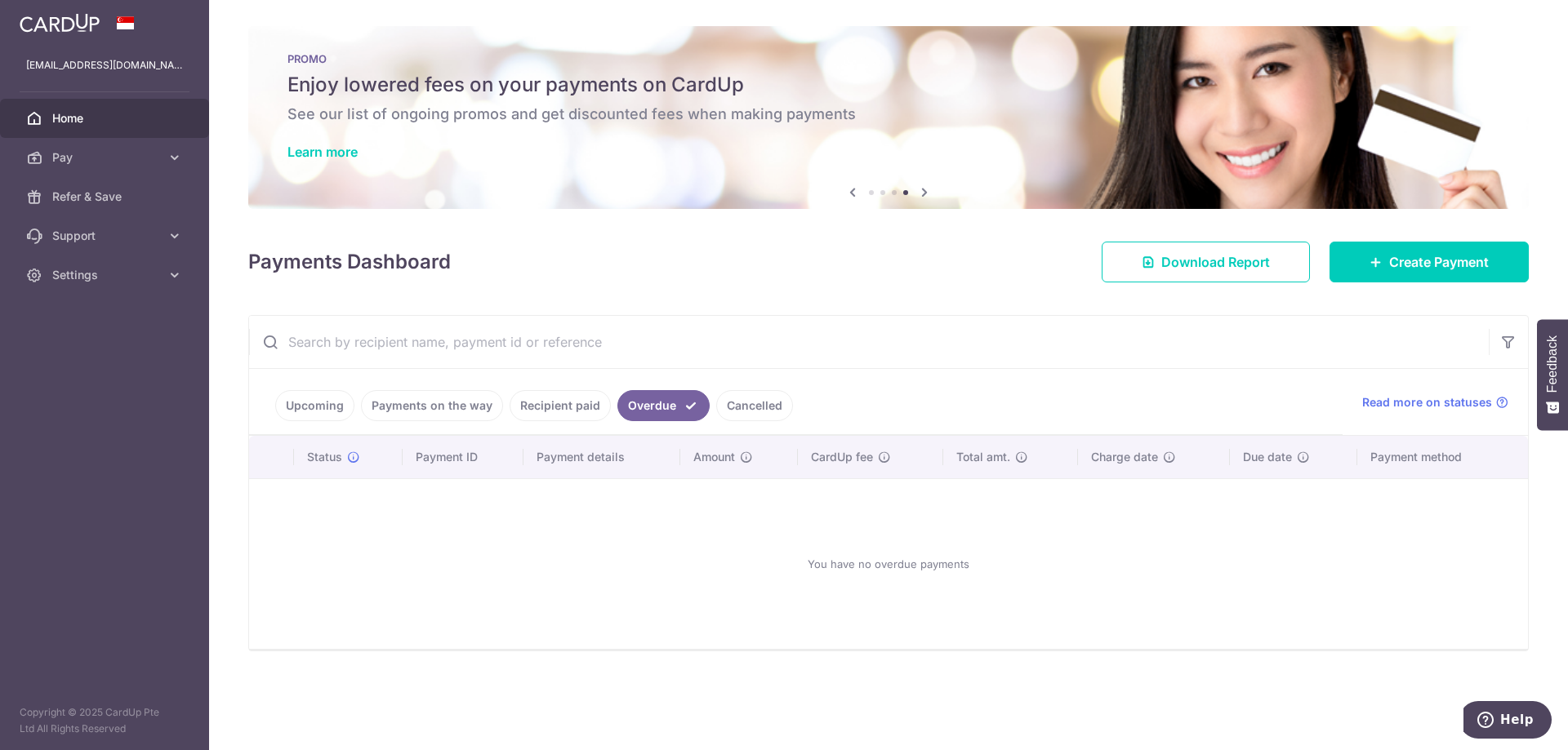
click at [721, 403] on link "Cancelled" at bounding box center [754, 406] width 76 height 31
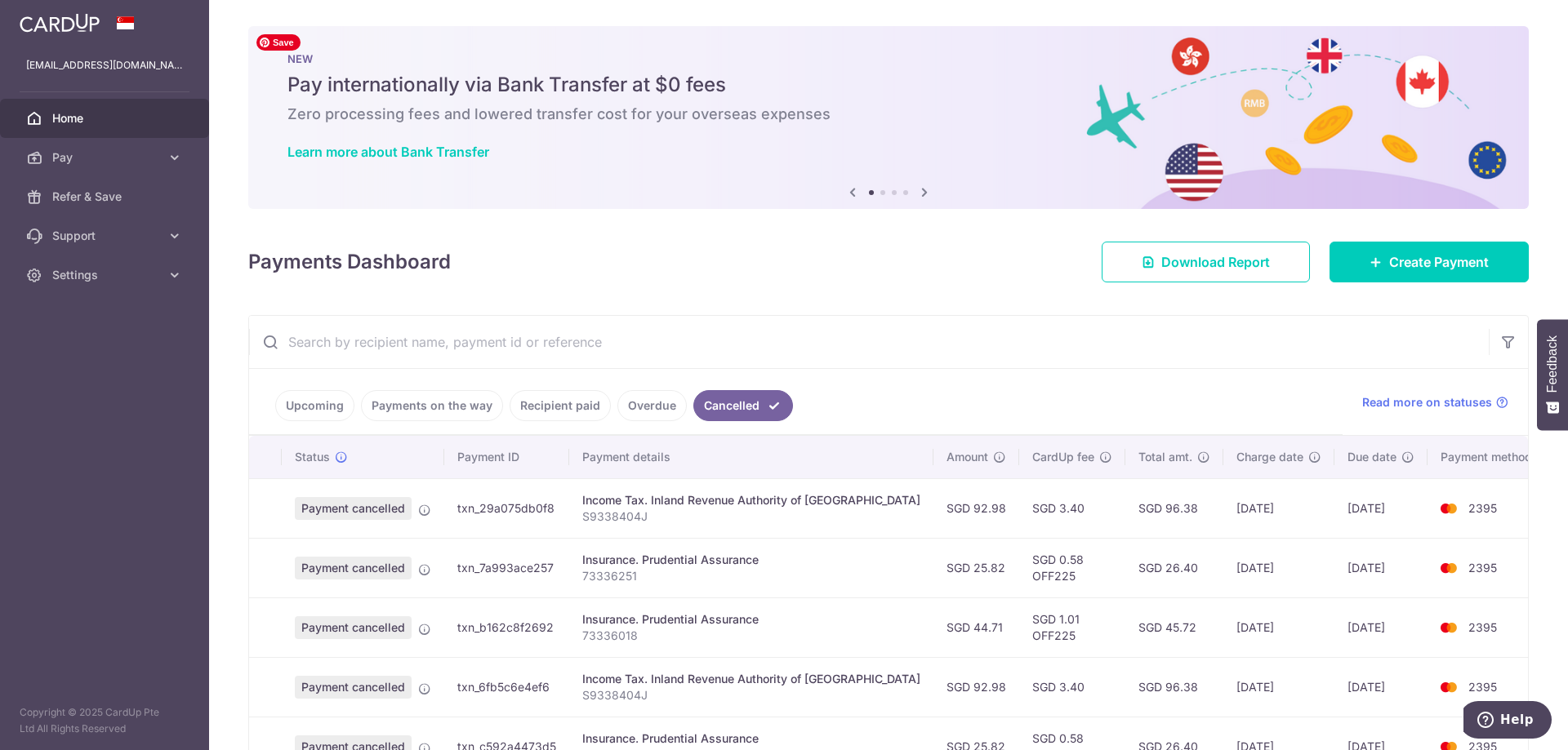
click at [401, 143] on div "NEW Pay internationally via Bank Transfer at $0 fees Zero processing fees and l…" at bounding box center [888, 108] width 1281 height 164
click at [394, 149] on link "Learn more about Bank Transfer" at bounding box center [388, 152] width 202 height 17
